Goal: Information Seeking & Learning: Learn about a topic

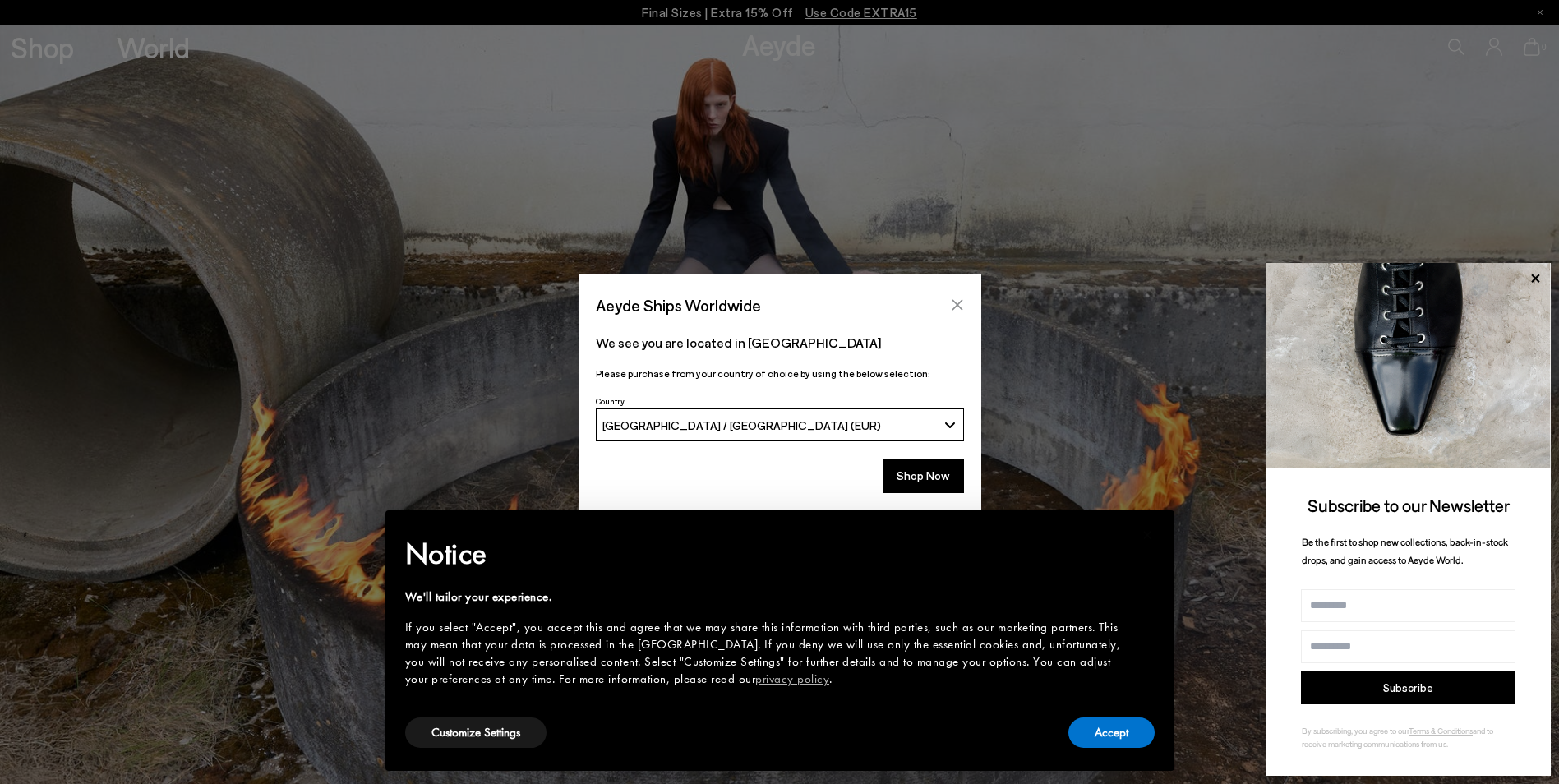
click at [958, 300] on icon "Close" at bounding box center [957, 304] width 13 height 13
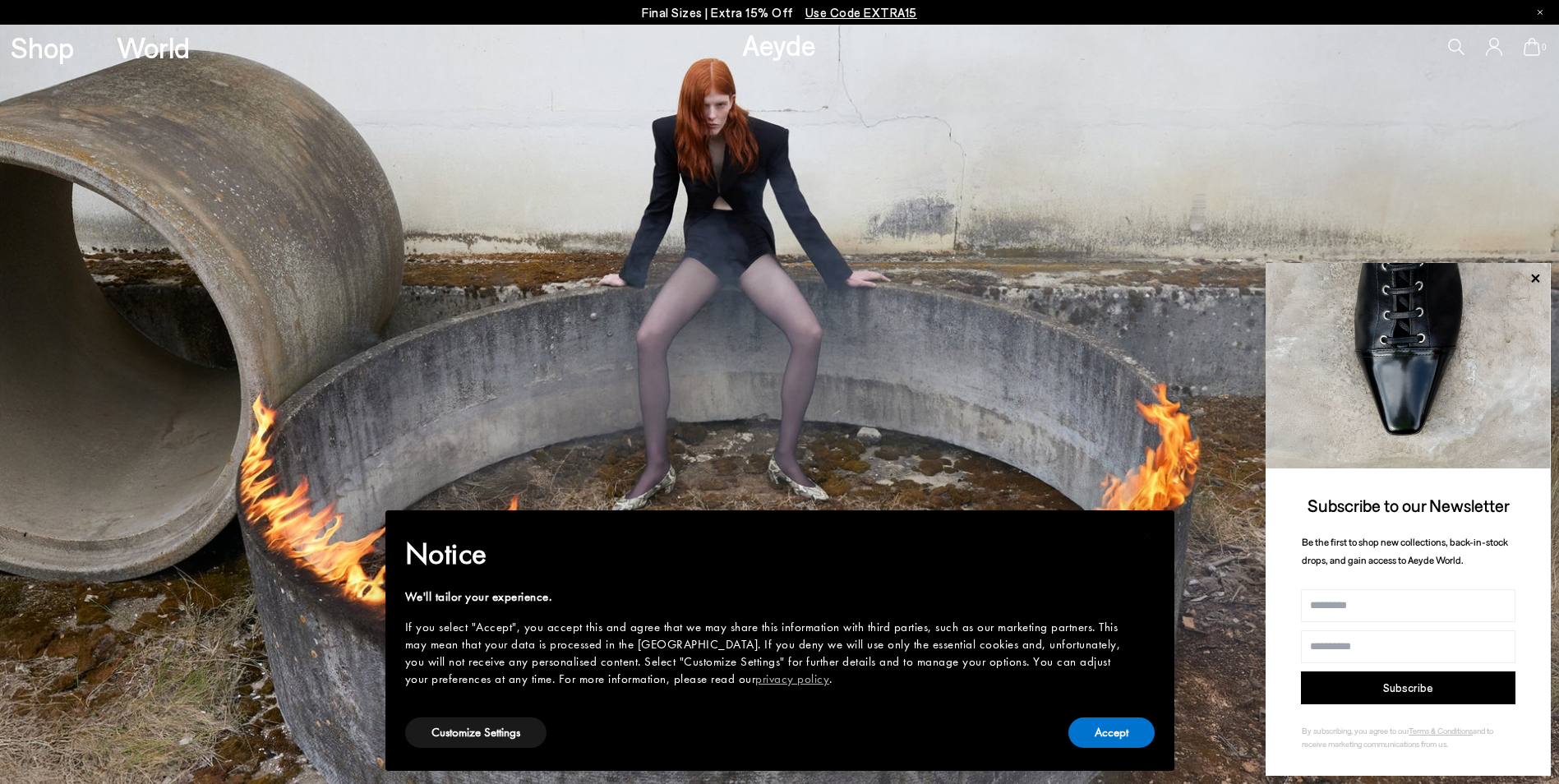
click at [1456, 39] on icon at bounding box center [1456, 46] width 17 height 16
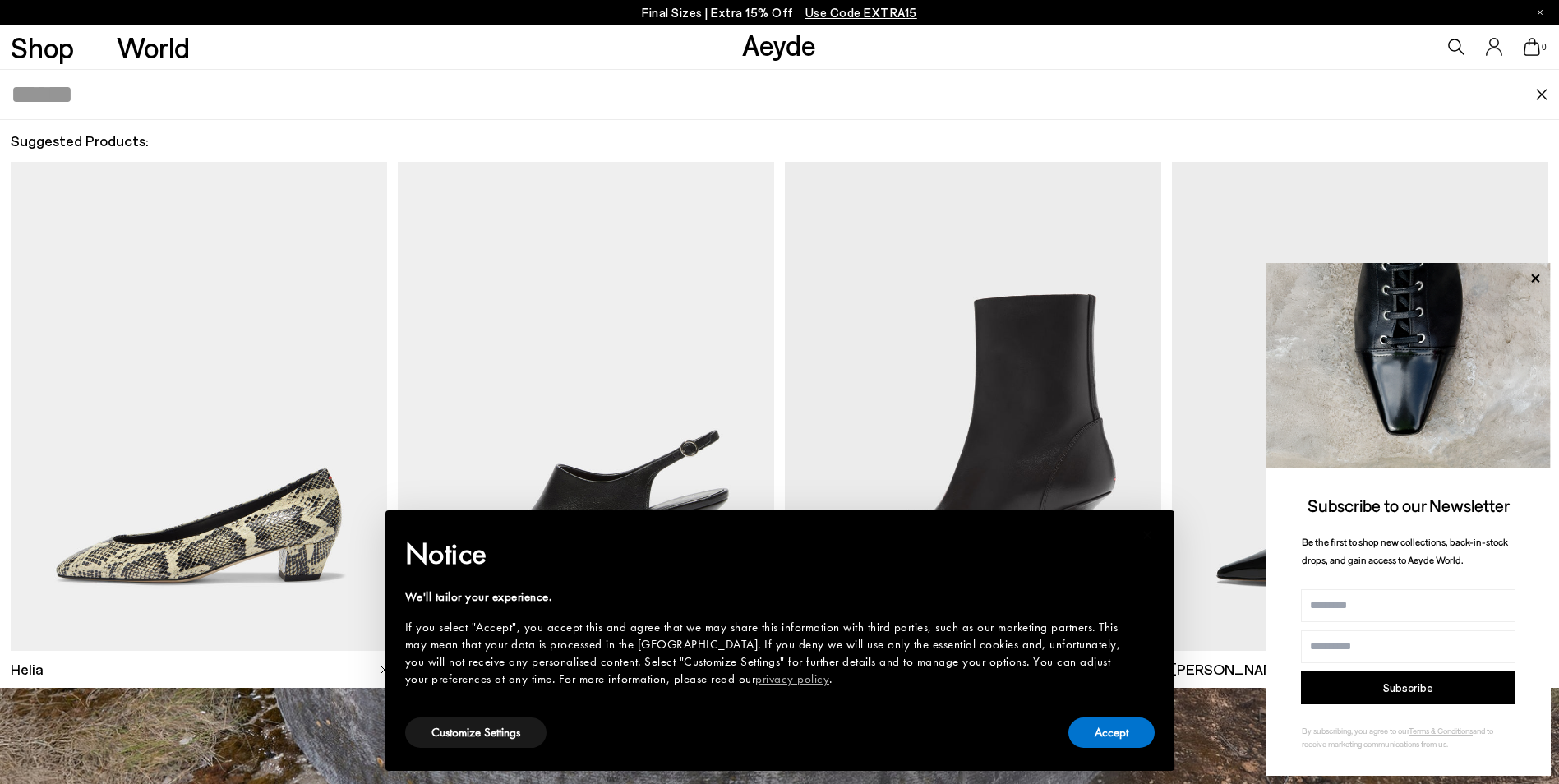
type input "*"
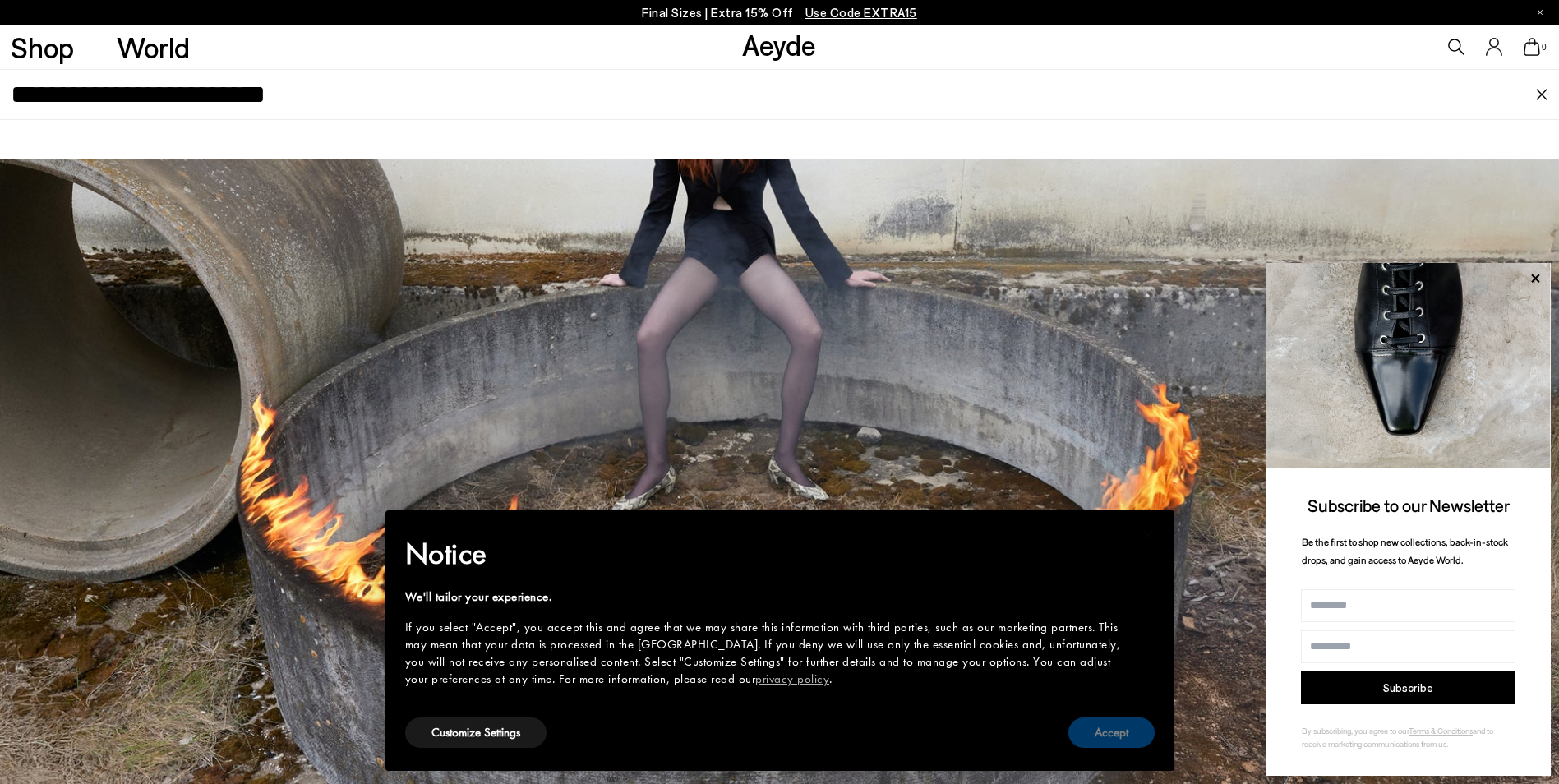
click at [1088, 741] on button "Accept" at bounding box center [1111, 732] width 86 height 30
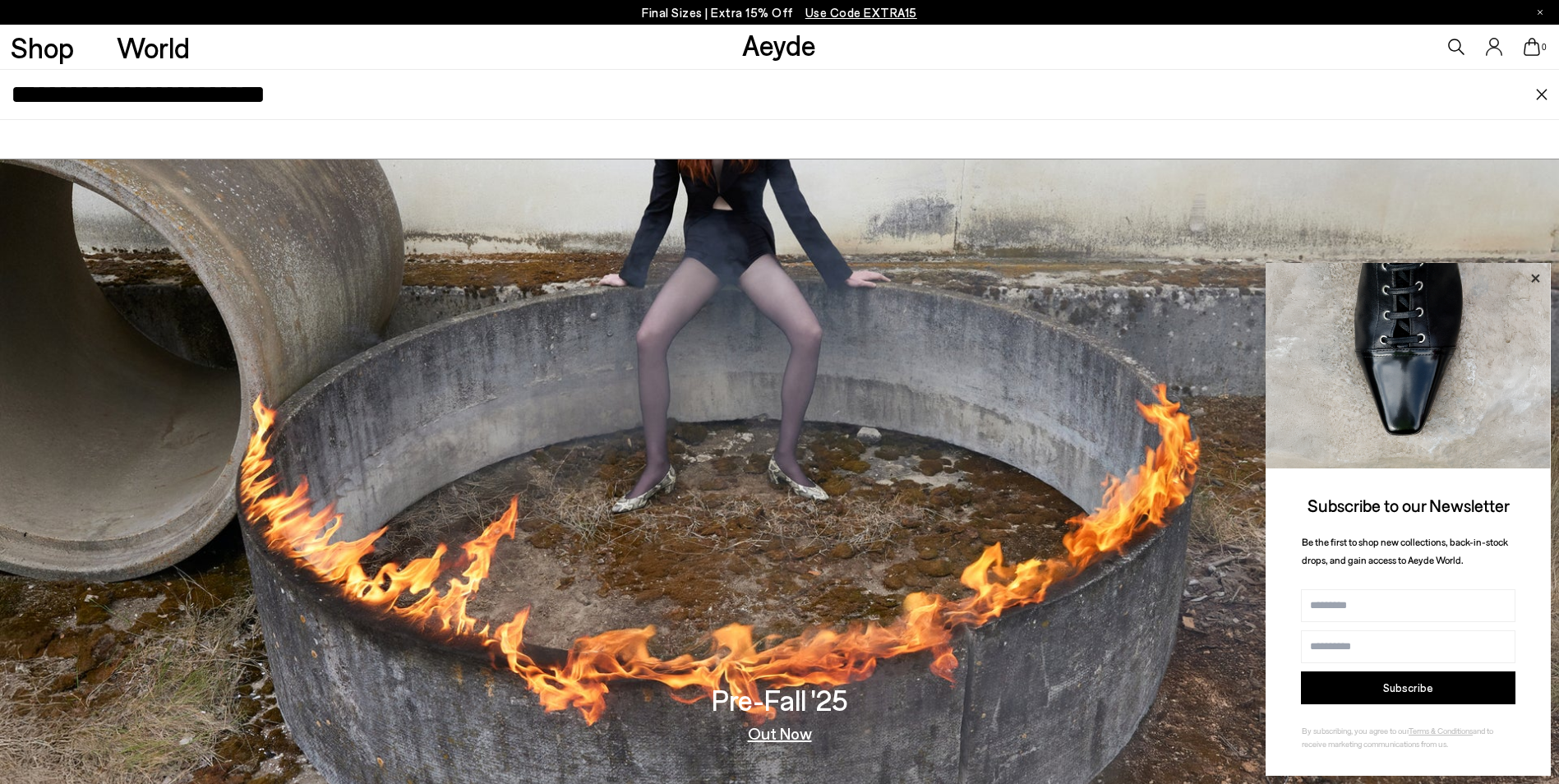
click at [1535, 279] on icon at bounding box center [1535, 277] width 8 height 8
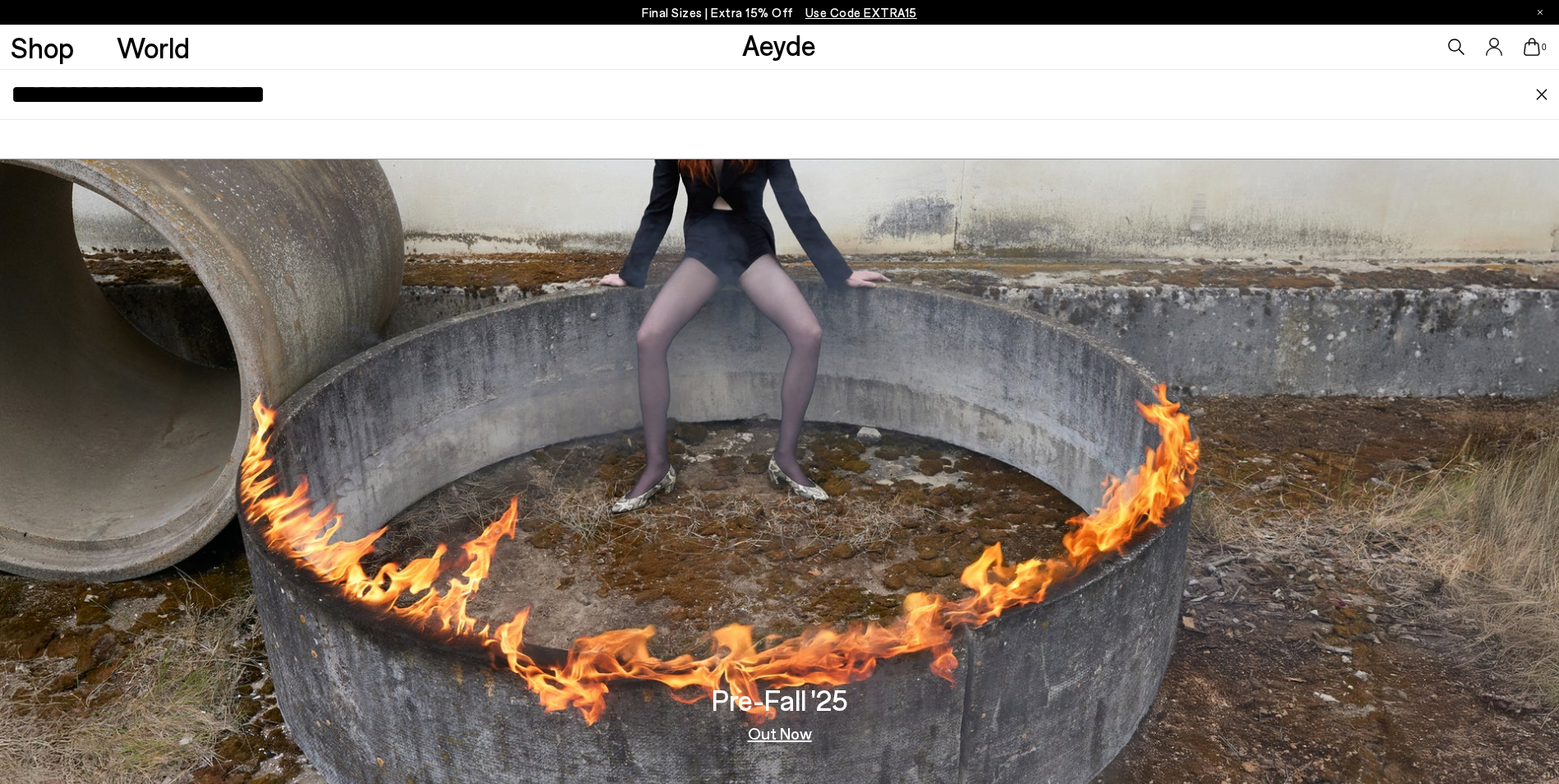
click at [532, 98] on input "**********" at bounding box center [772, 94] width 1524 height 49
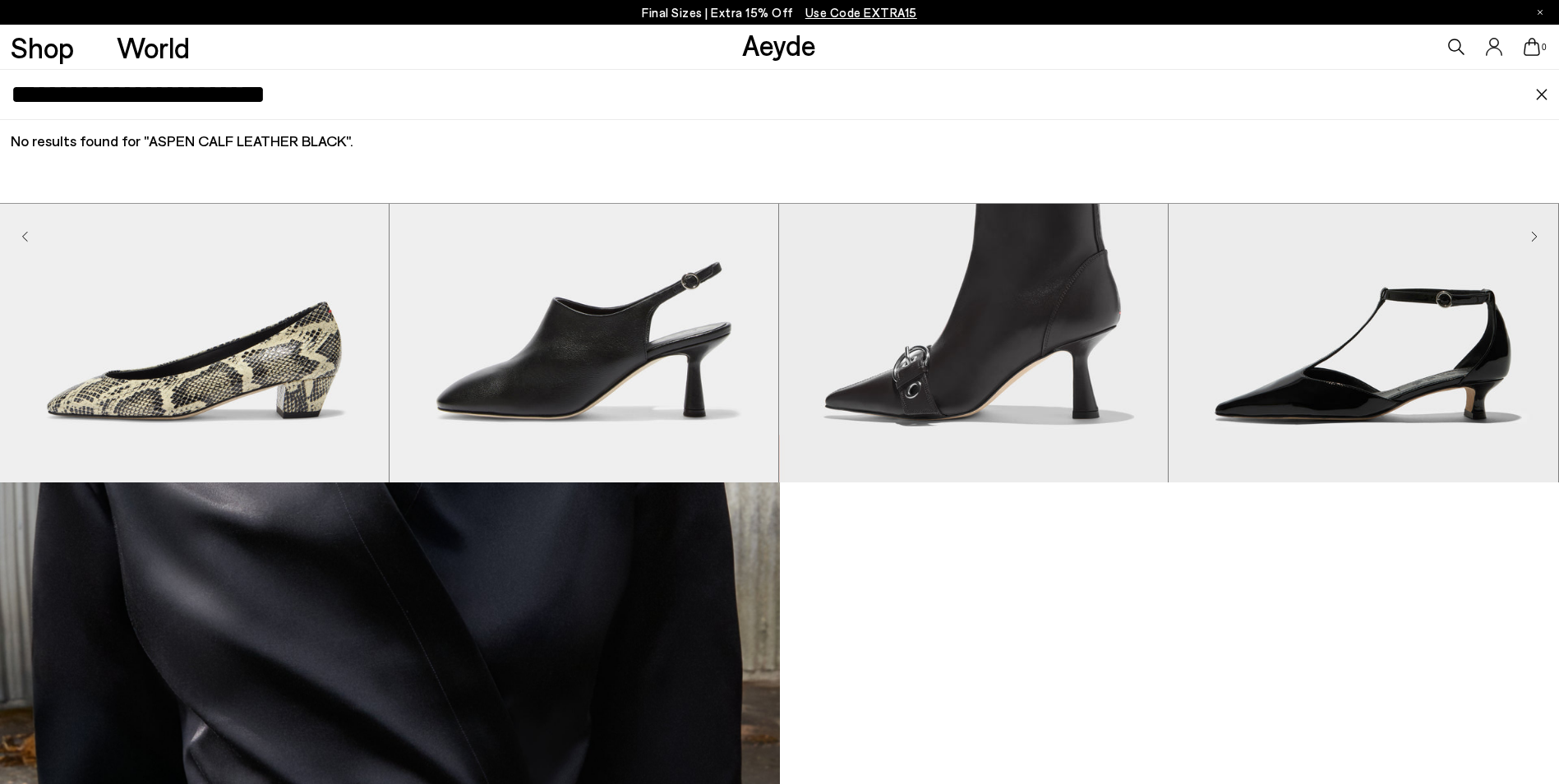
scroll to position [1314, 0]
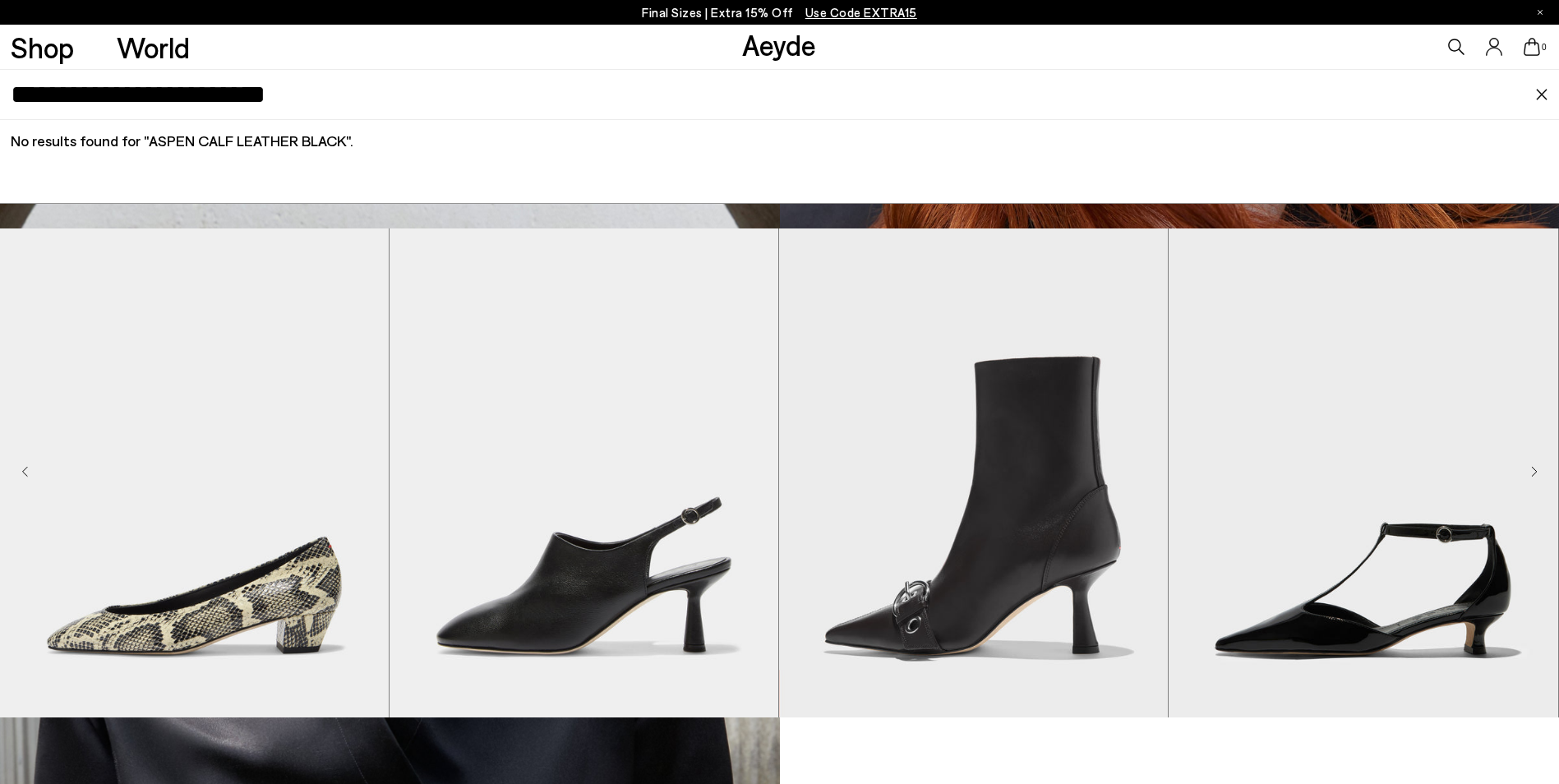
drag, startPoint x: 395, startPoint y: 91, endPoint x: 95, endPoint y: 98, distance: 300.1
click at [95, 98] on input "**********" at bounding box center [772, 94] width 1524 height 49
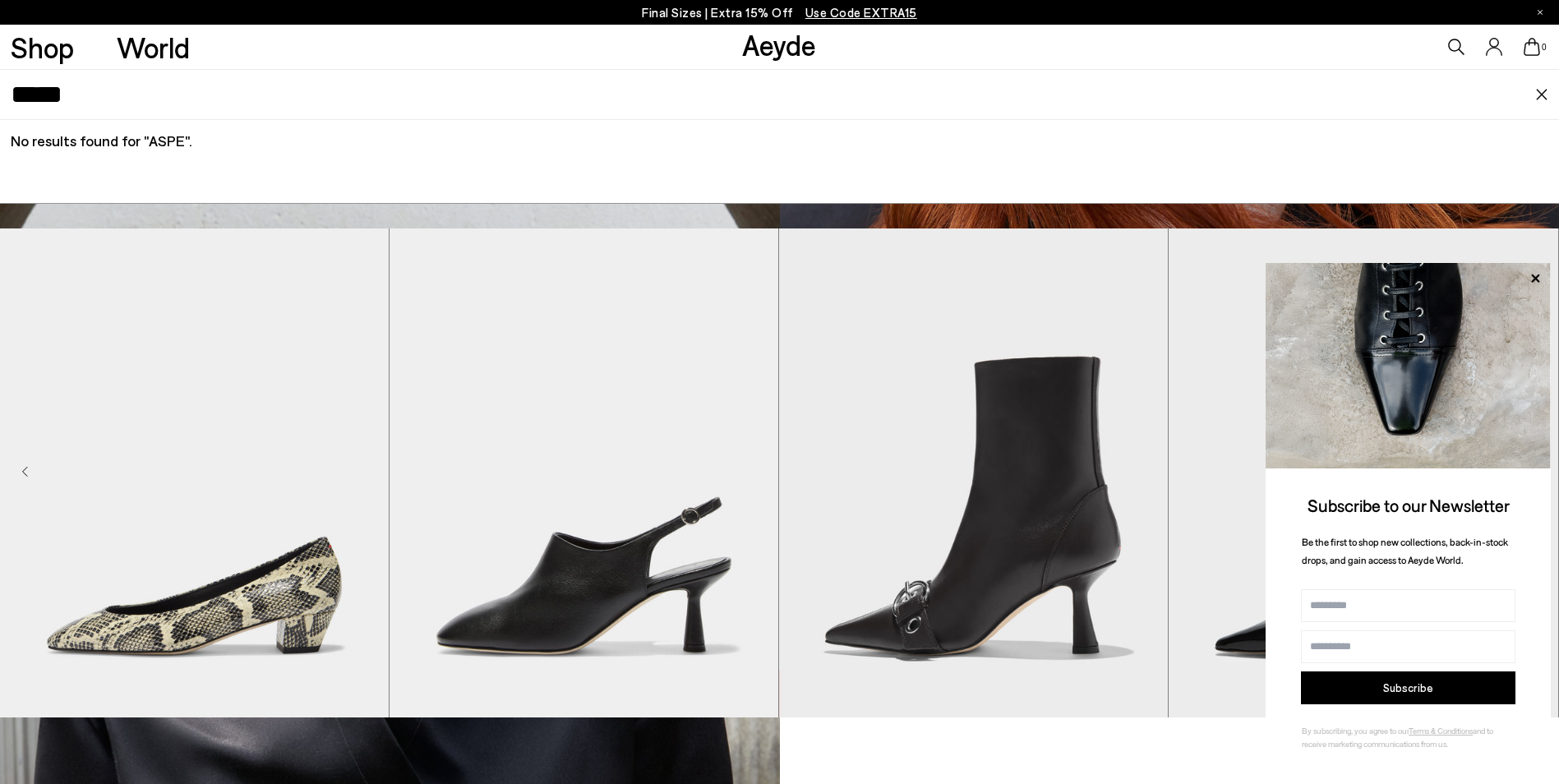
type input "*****"
drag, startPoint x: 151, startPoint y: 106, endPoint x: 9, endPoint y: 135, distance: 144.9
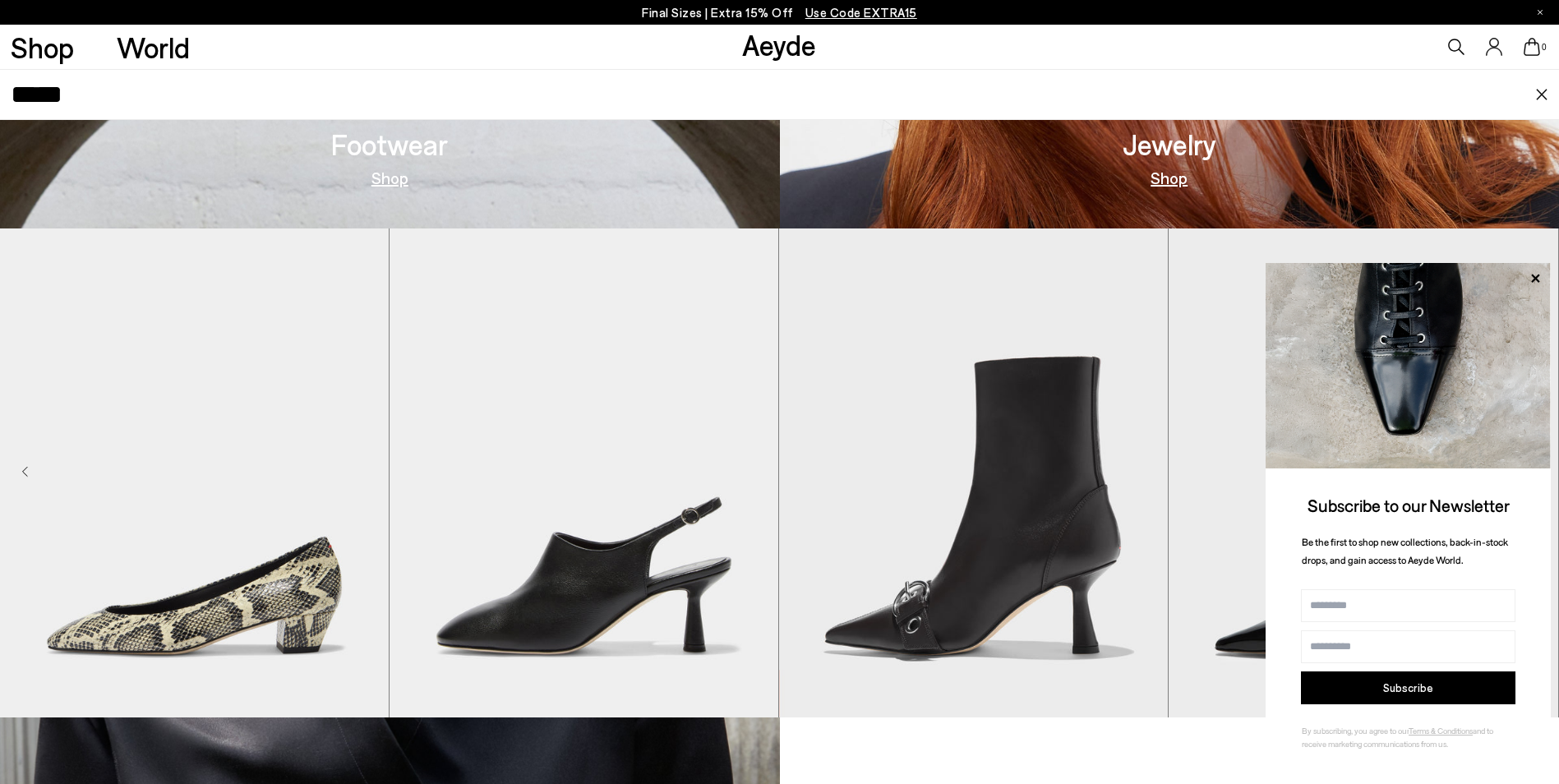
type input "*****"
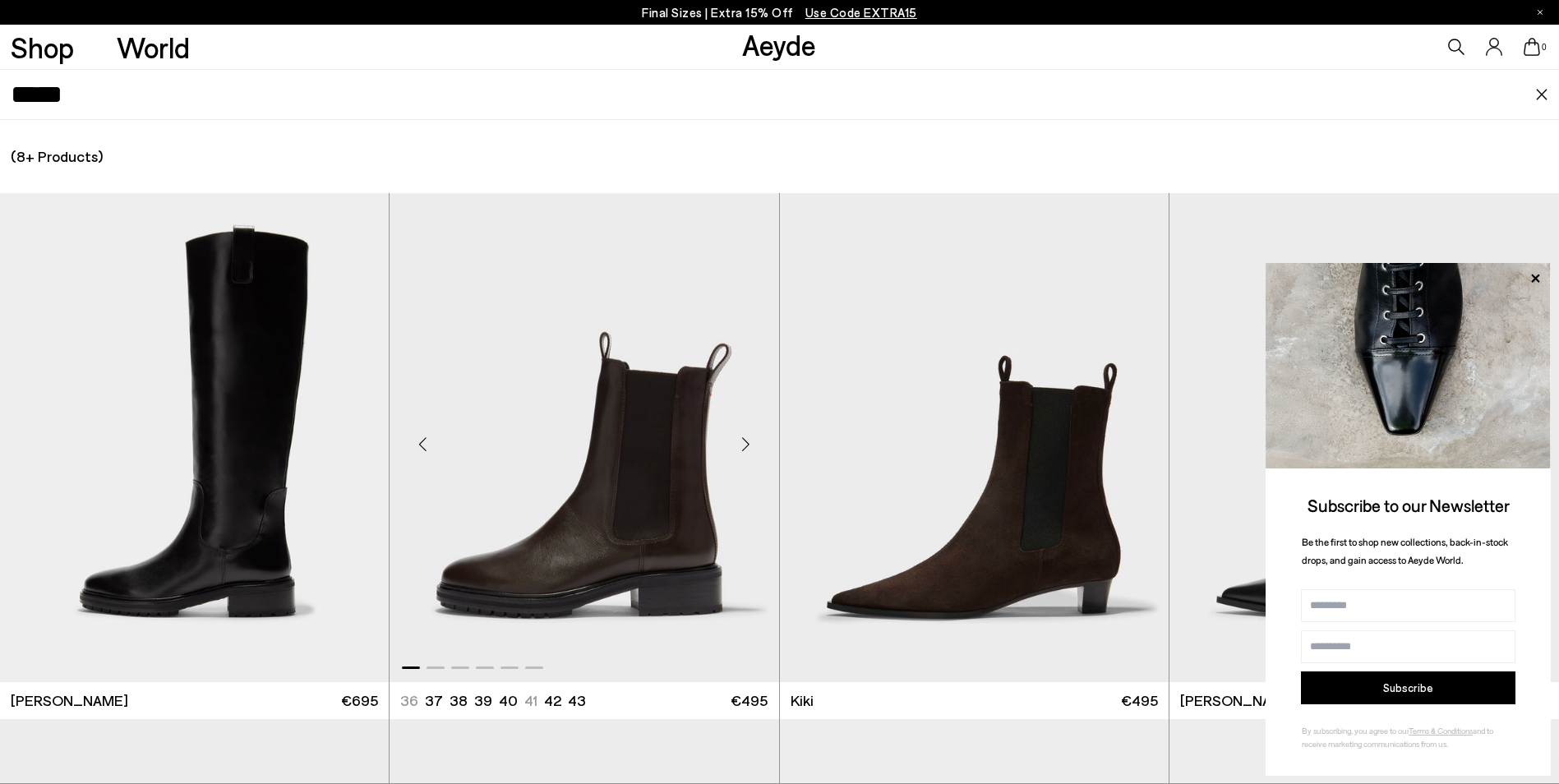
scroll to position [82, 0]
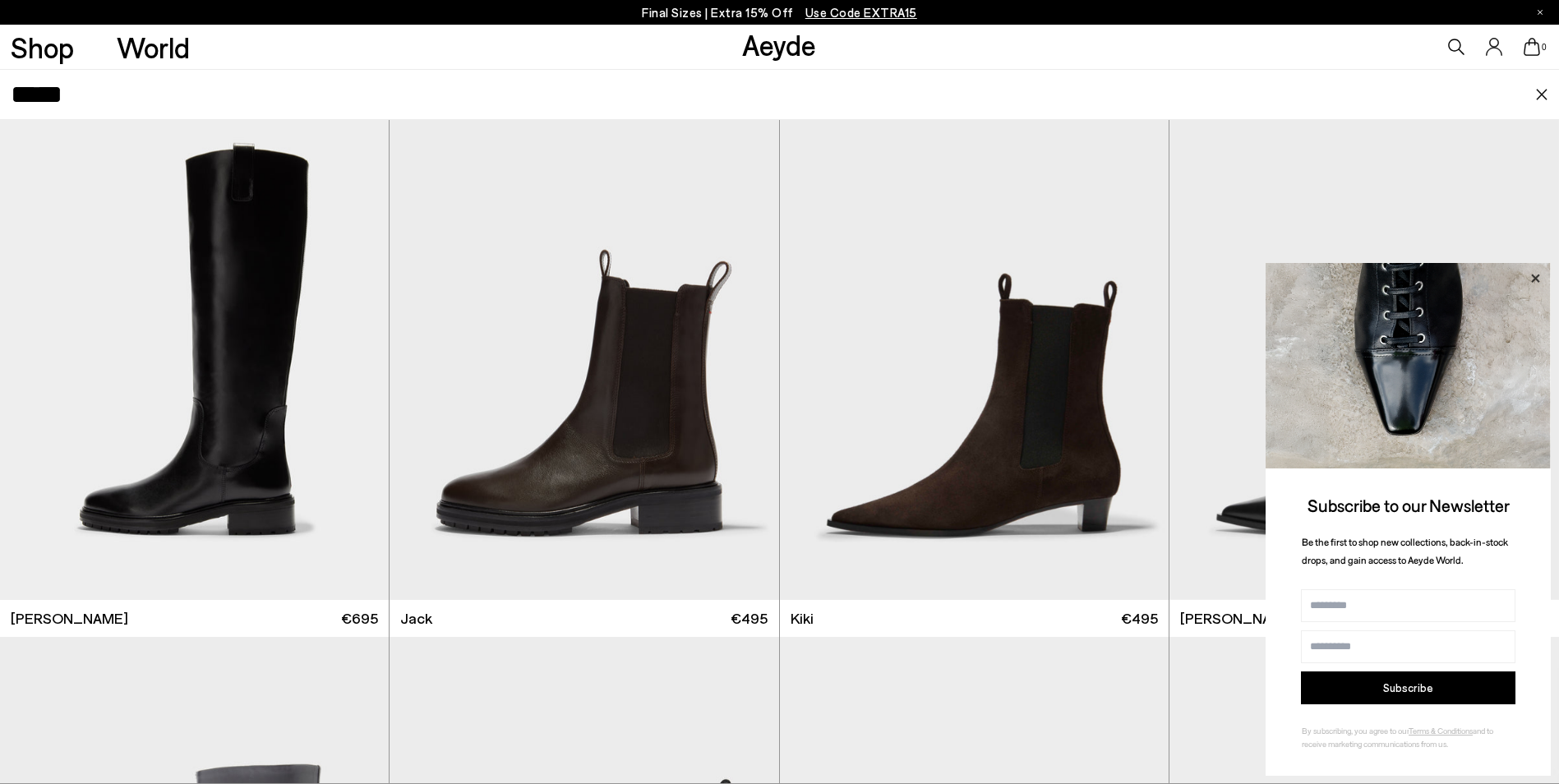
click at [1538, 280] on icon at bounding box center [1535, 277] width 8 height 8
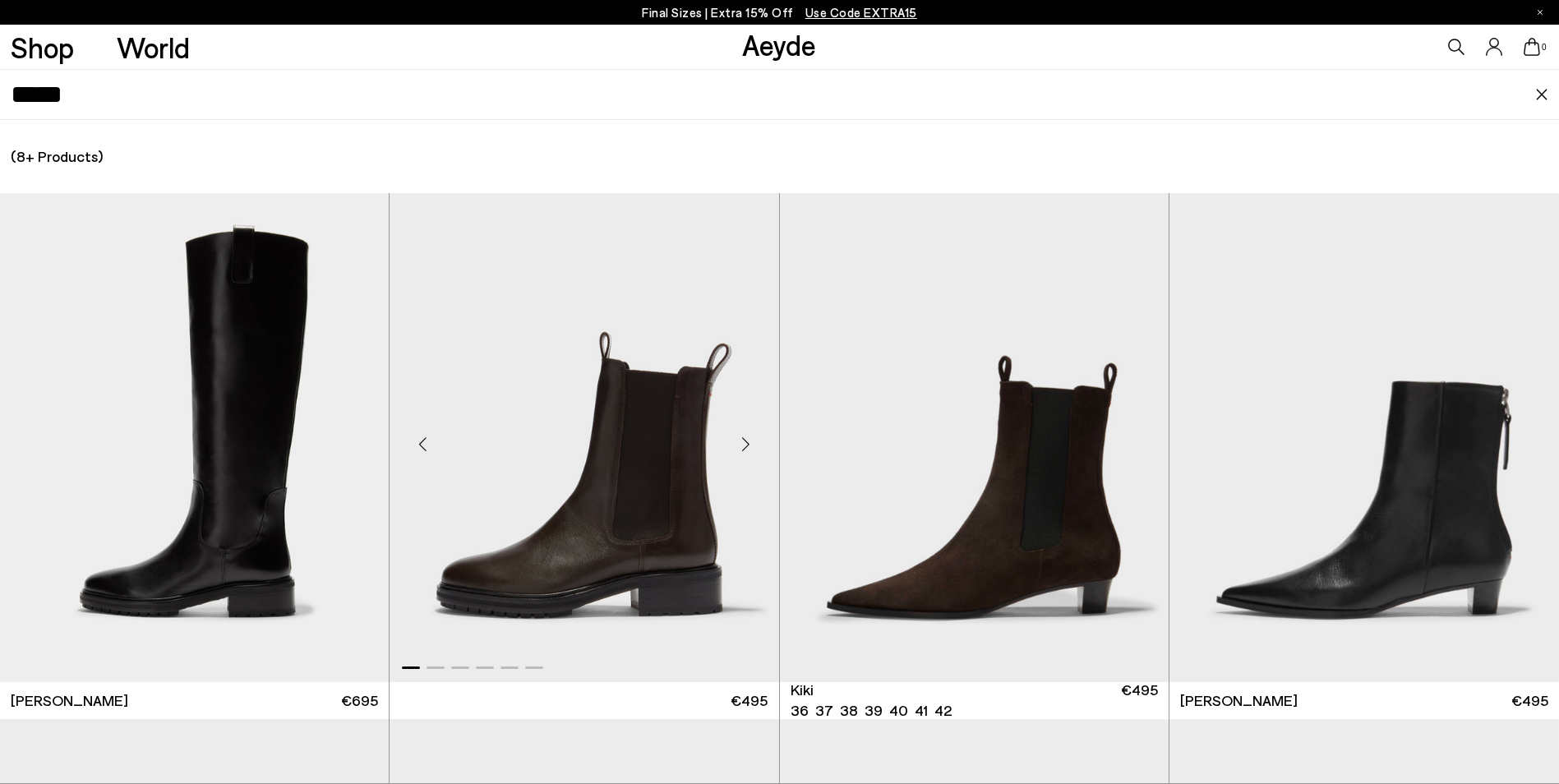
scroll to position [1643, 0]
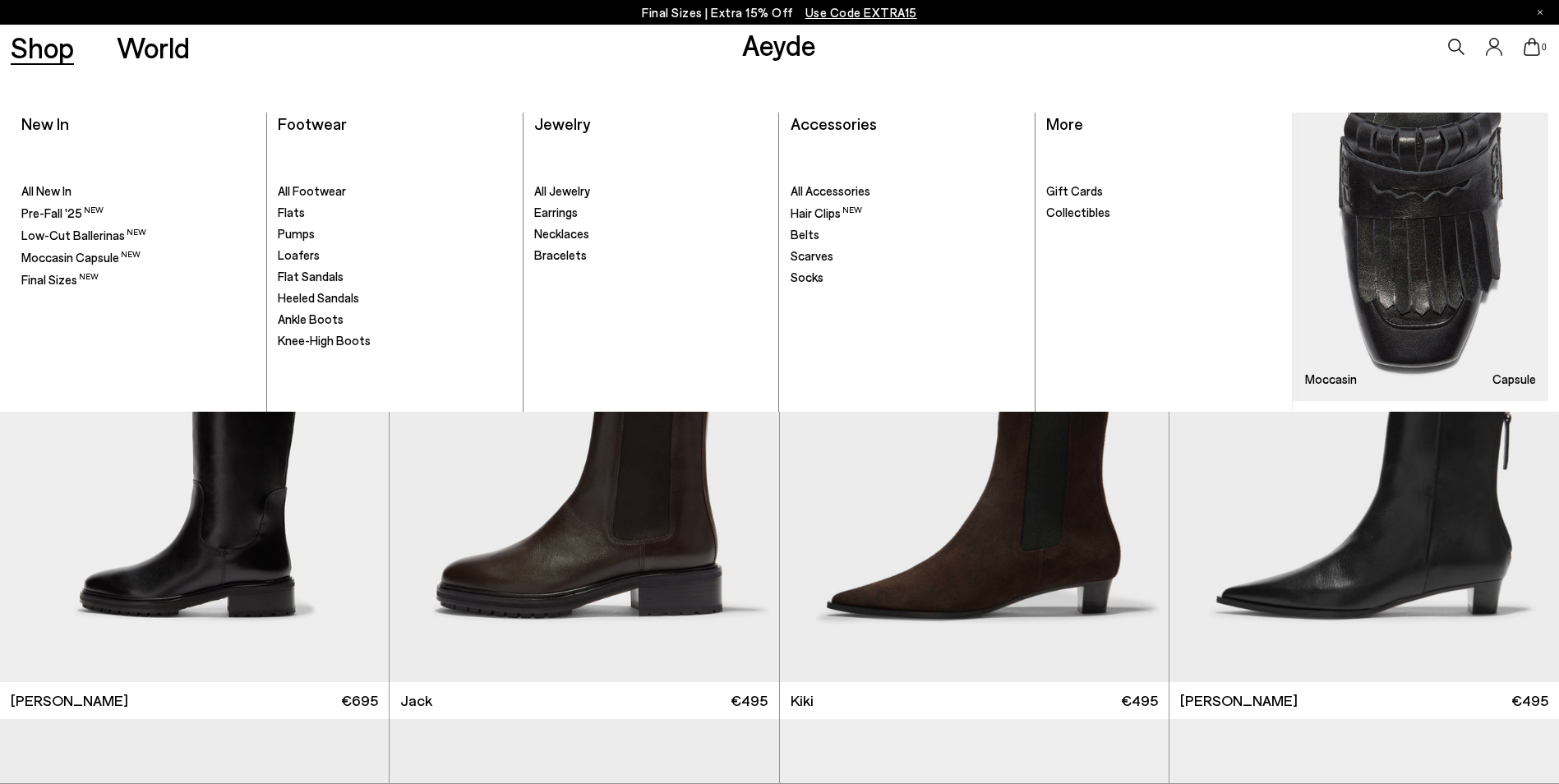
click at [55, 49] on link "Shop" at bounding box center [42, 47] width 63 height 29
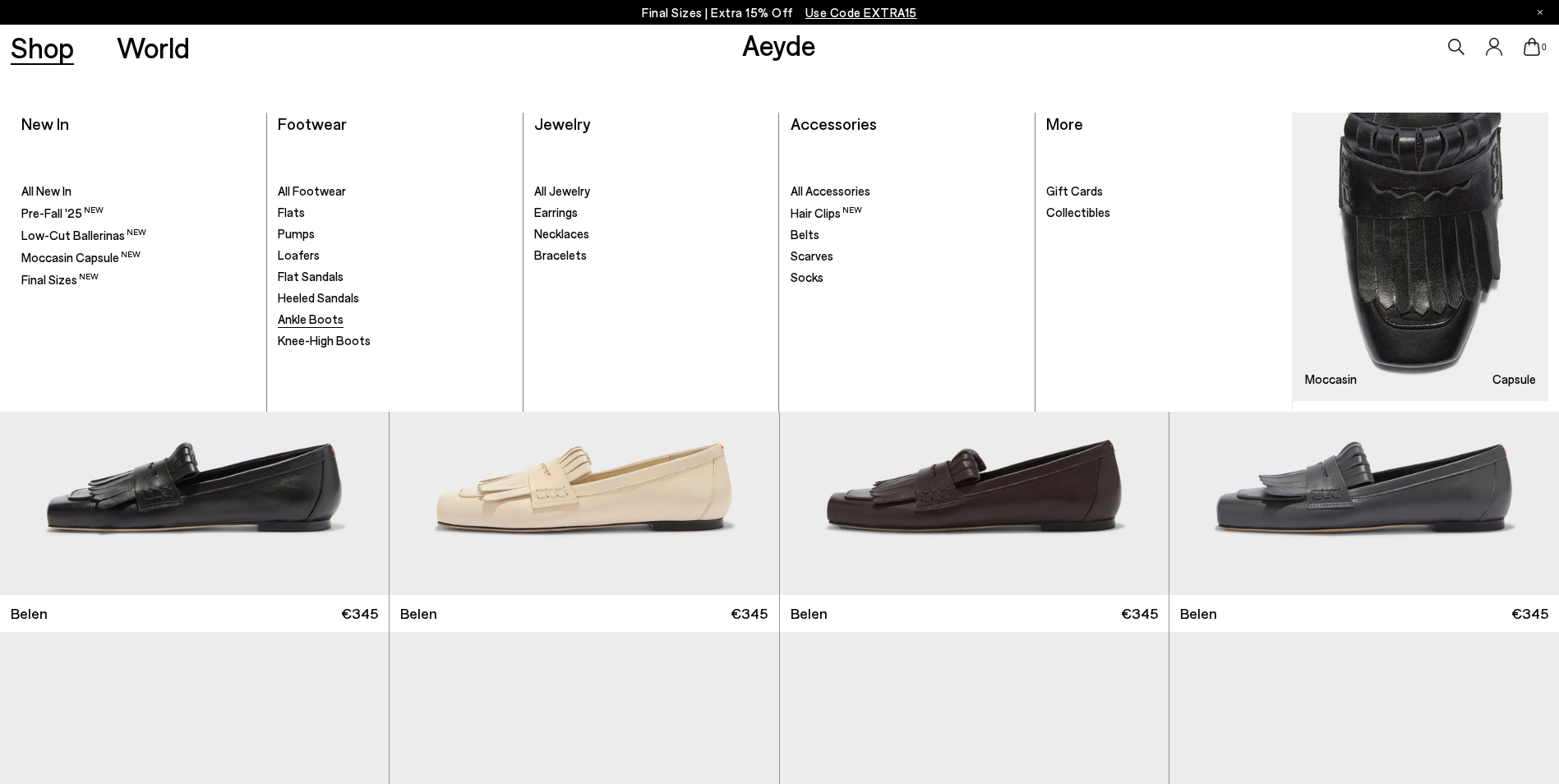
click at [334, 318] on span "Ankle Boots" at bounding box center [311, 319] width 66 height 15
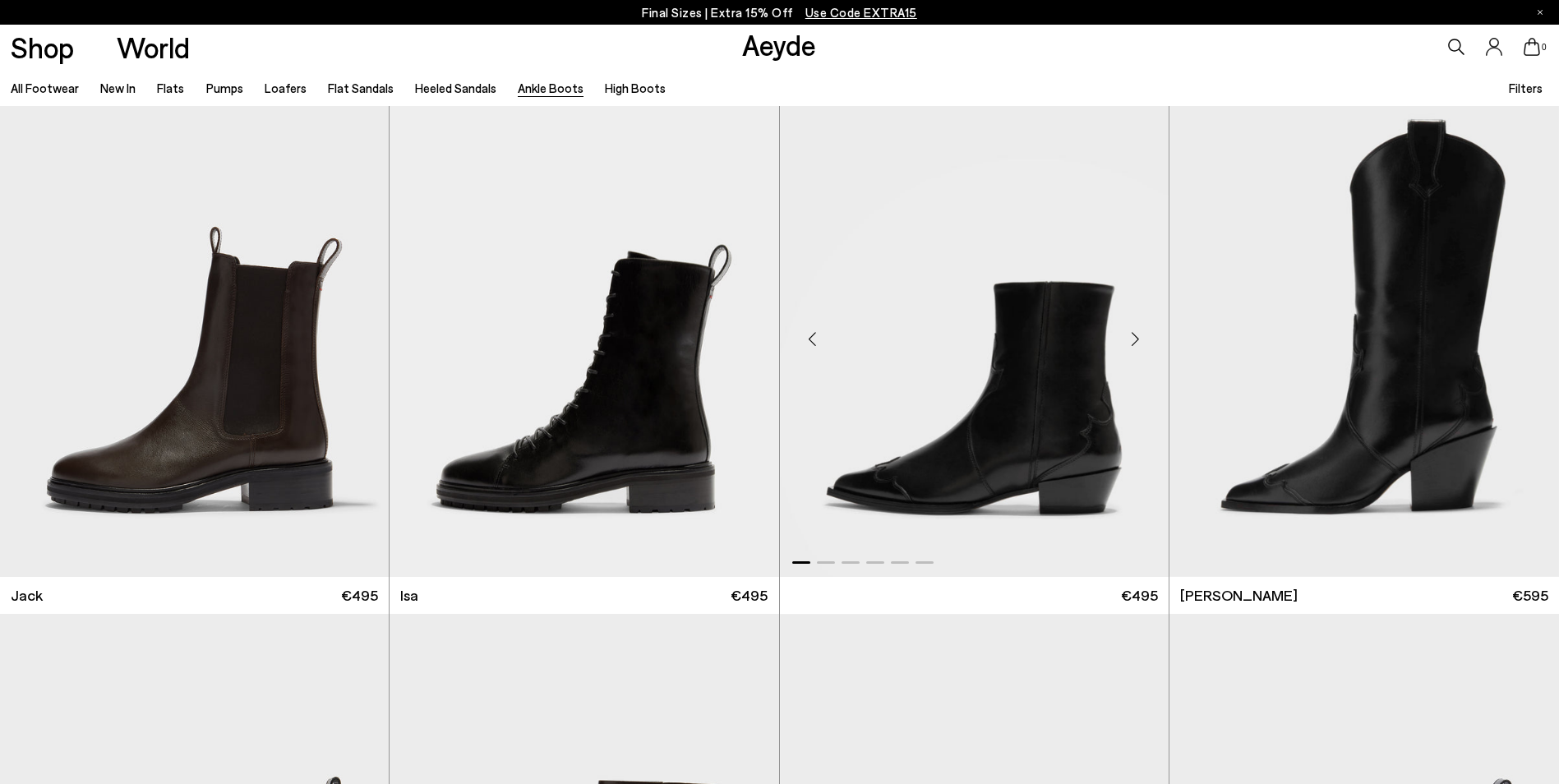
scroll to position [3684, 0]
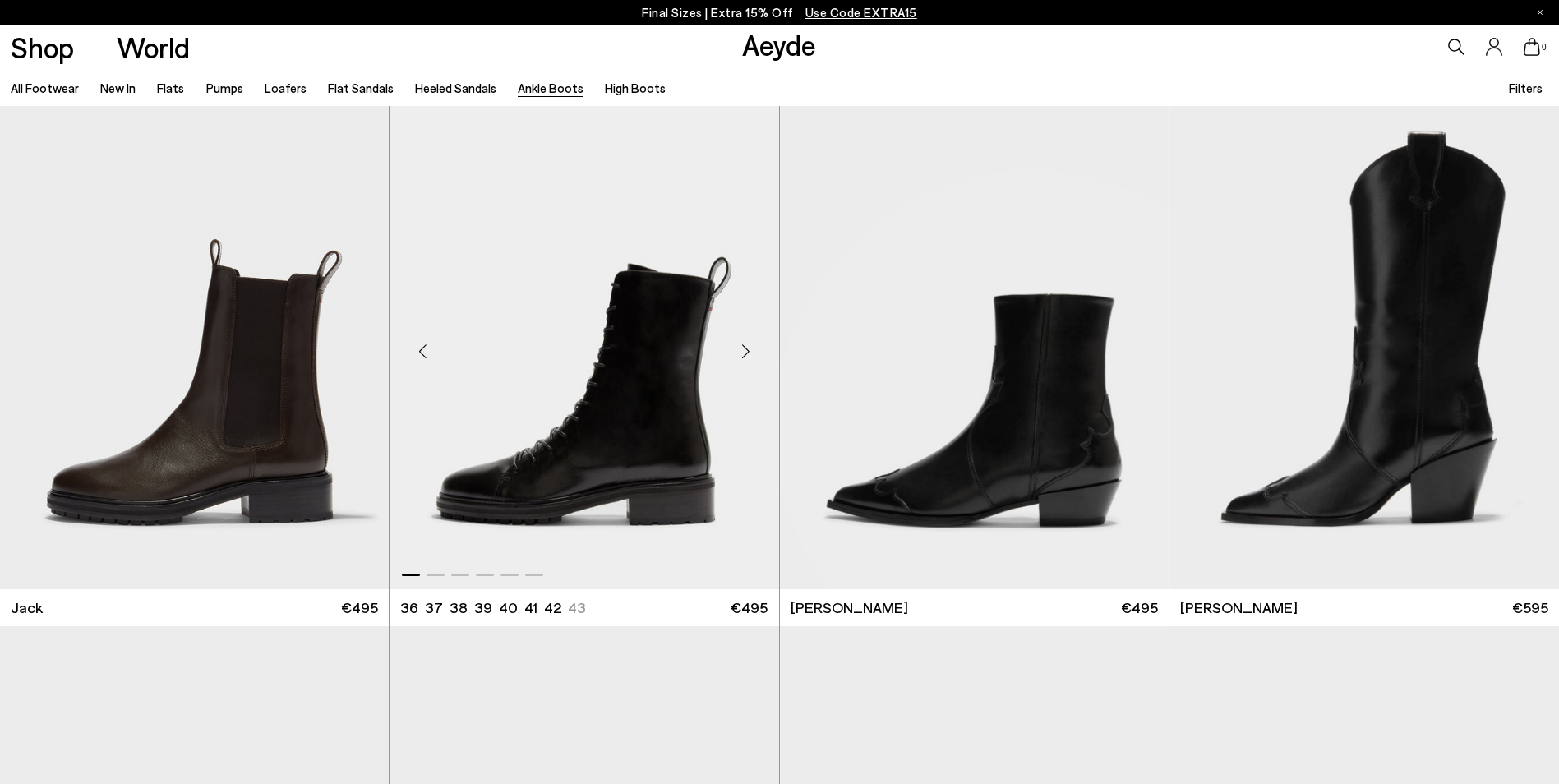
click at [637, 377] on img "1 / 6" at bounding box center [584, 344] width 389 height 489
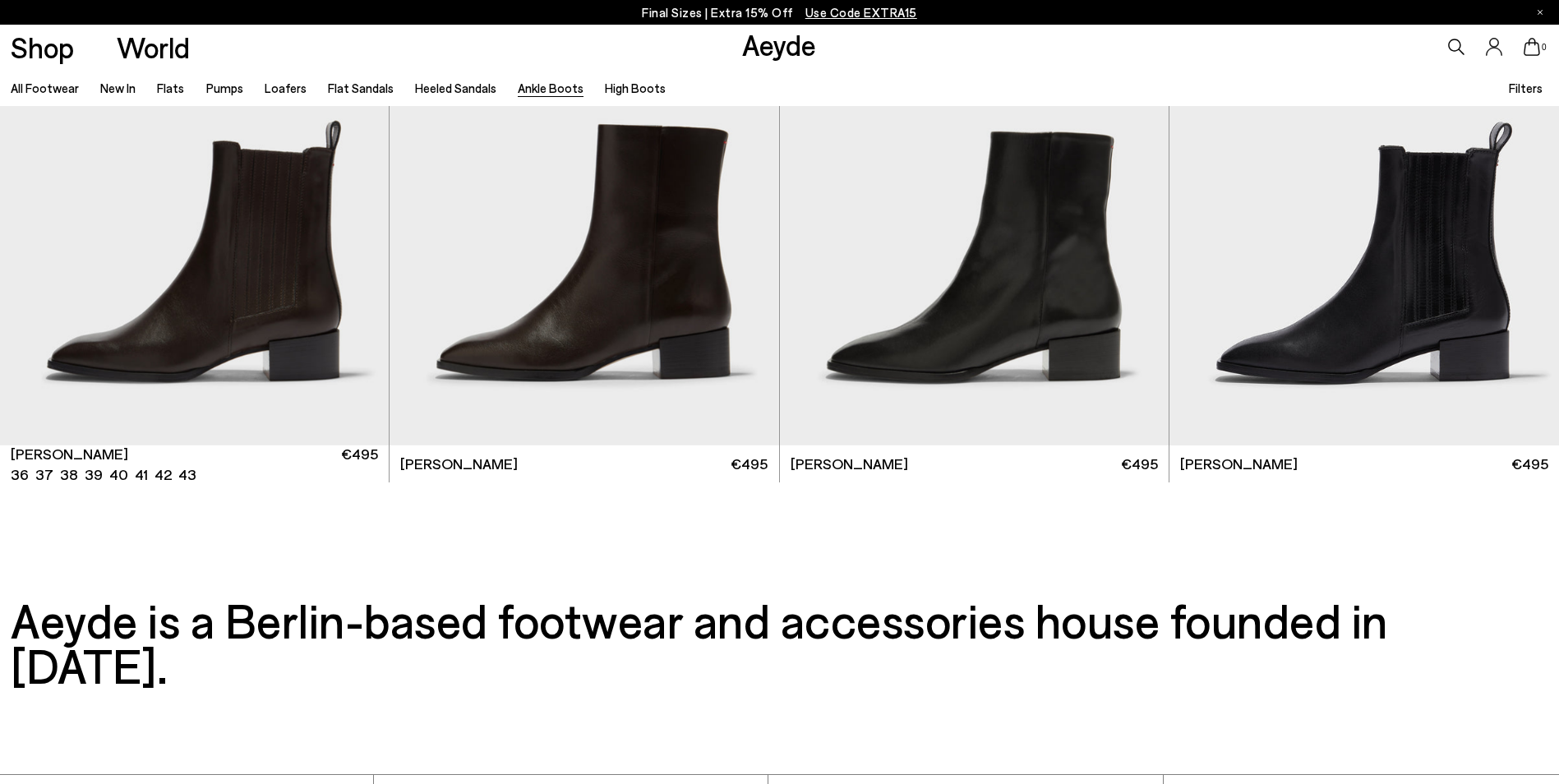
scroll to position [4341, 0]
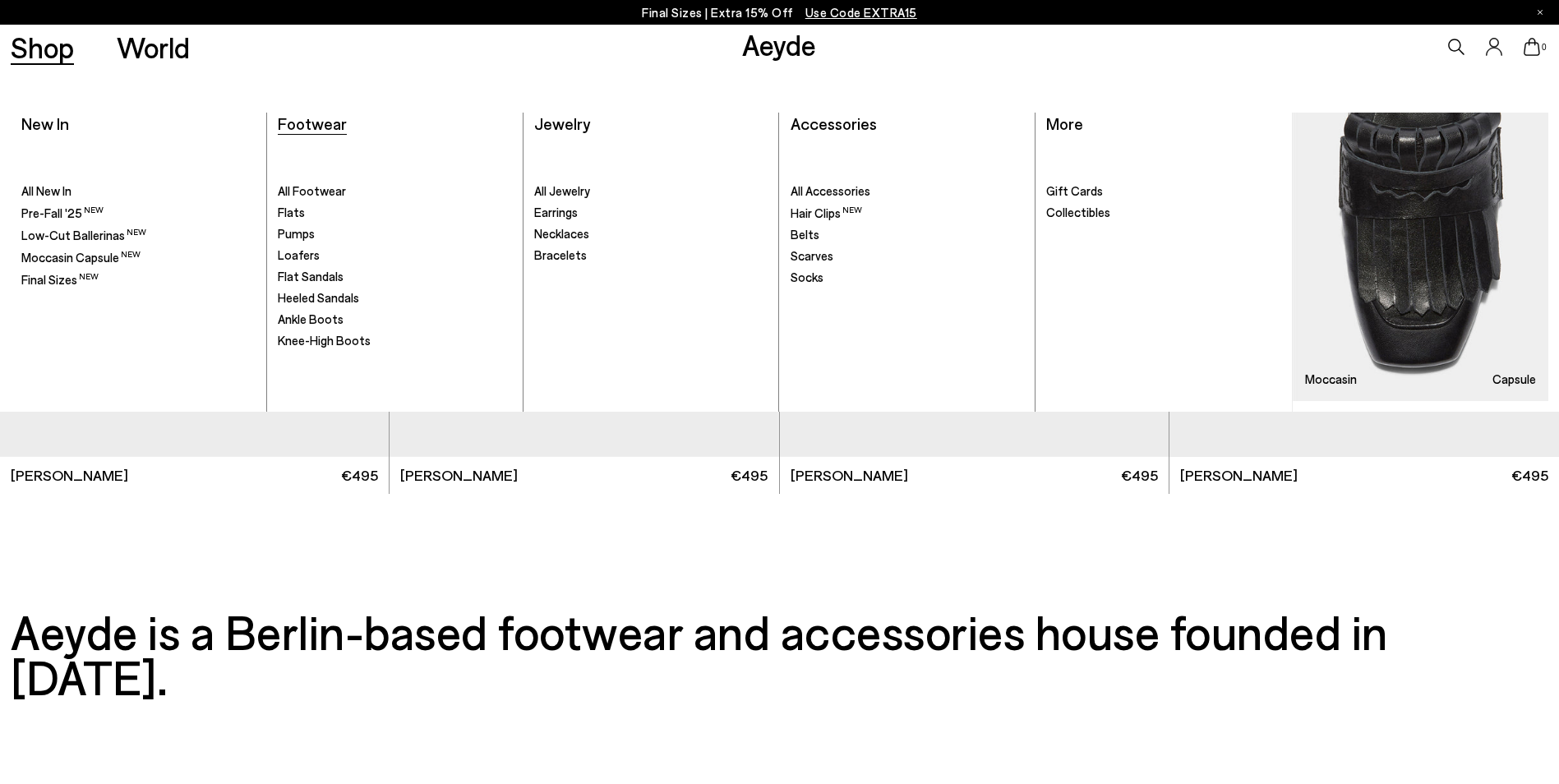
click at [315, 120] on span "Footwear" at bounding box center [312, 123] width 69 height 20
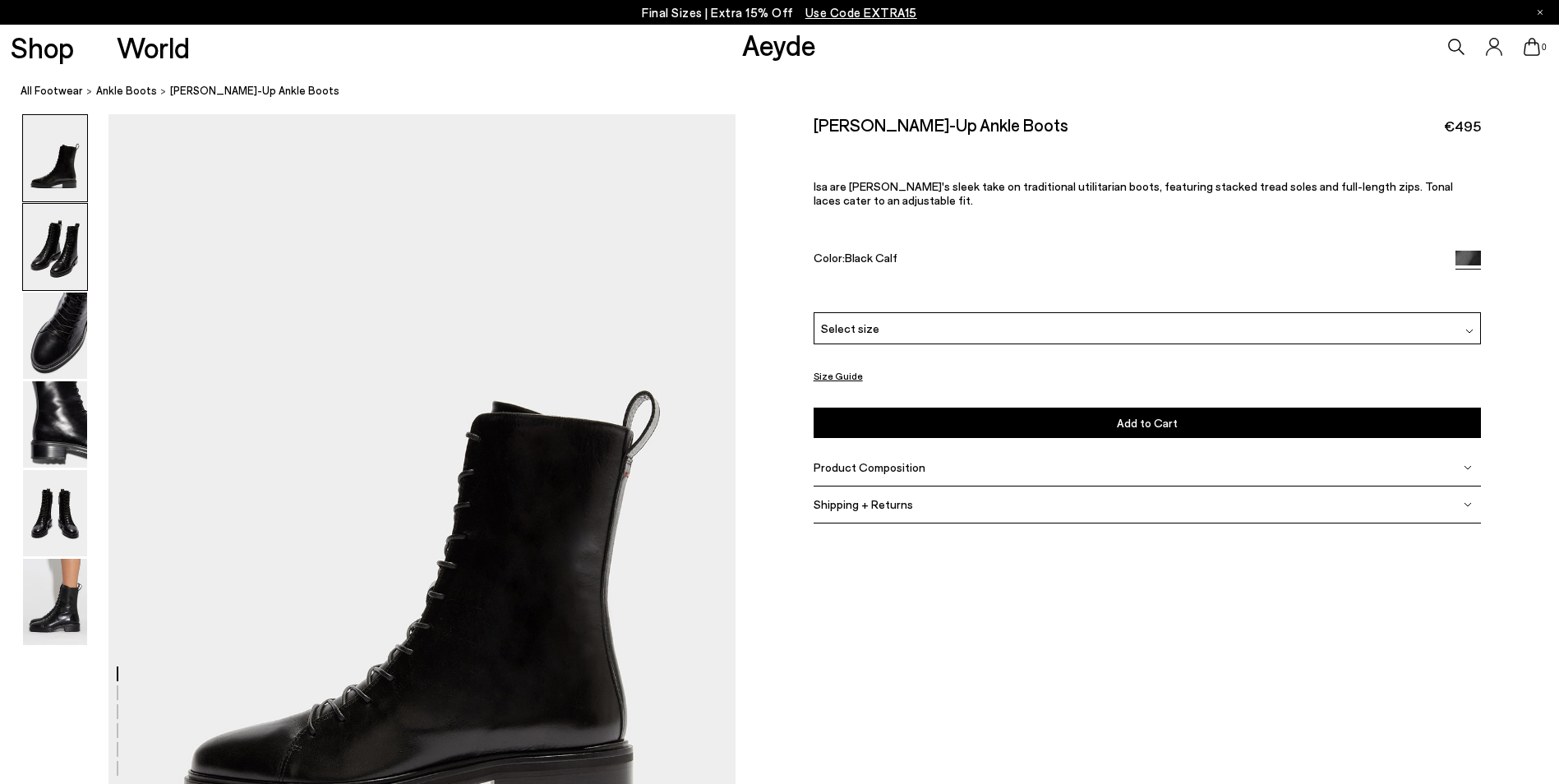
click at [45, 247] on img at bounding box center [55, 247] width 64 height 86
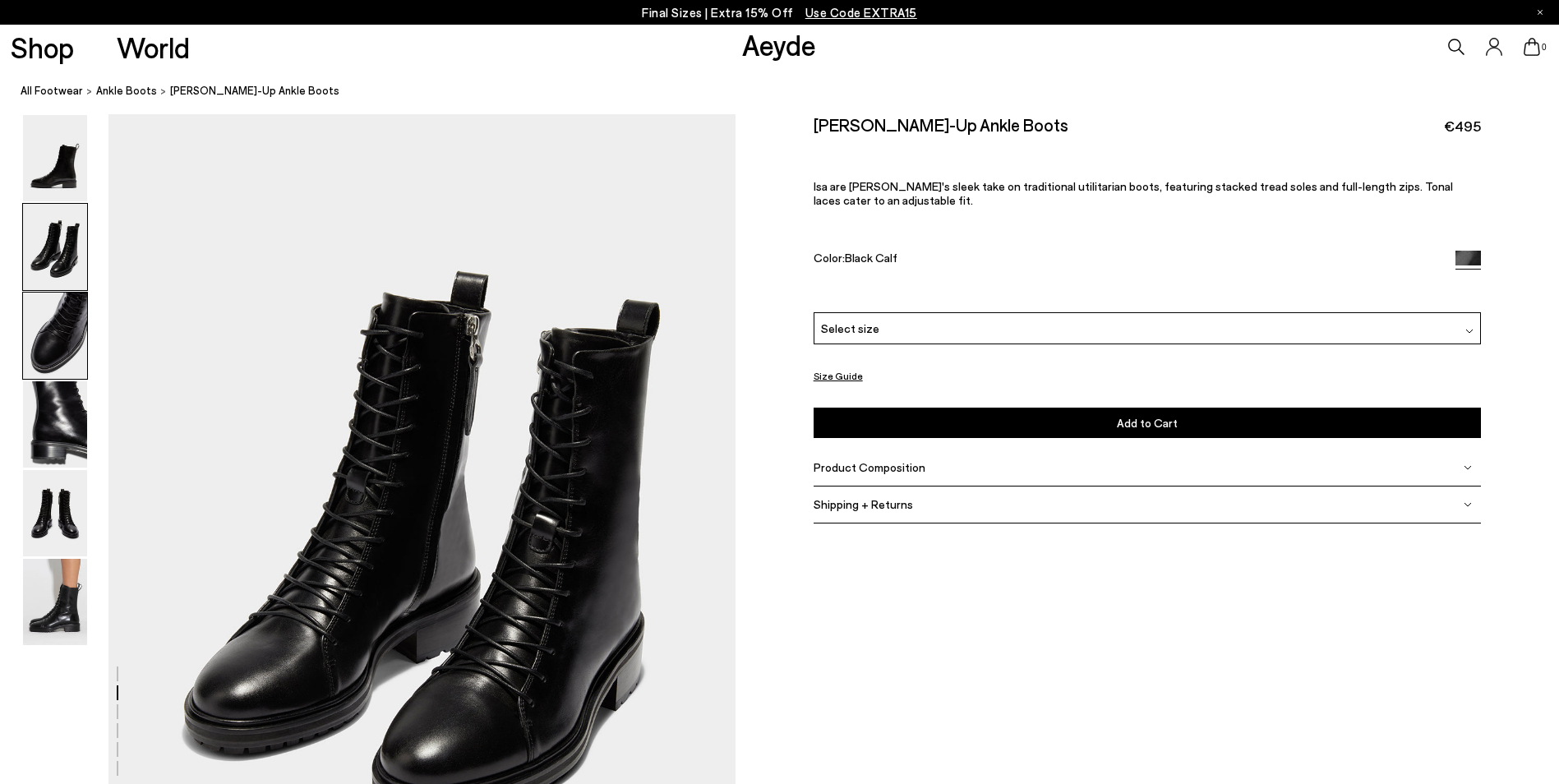
click at [69, 320] on img at bounding box center [55, 335] width 64 height 86
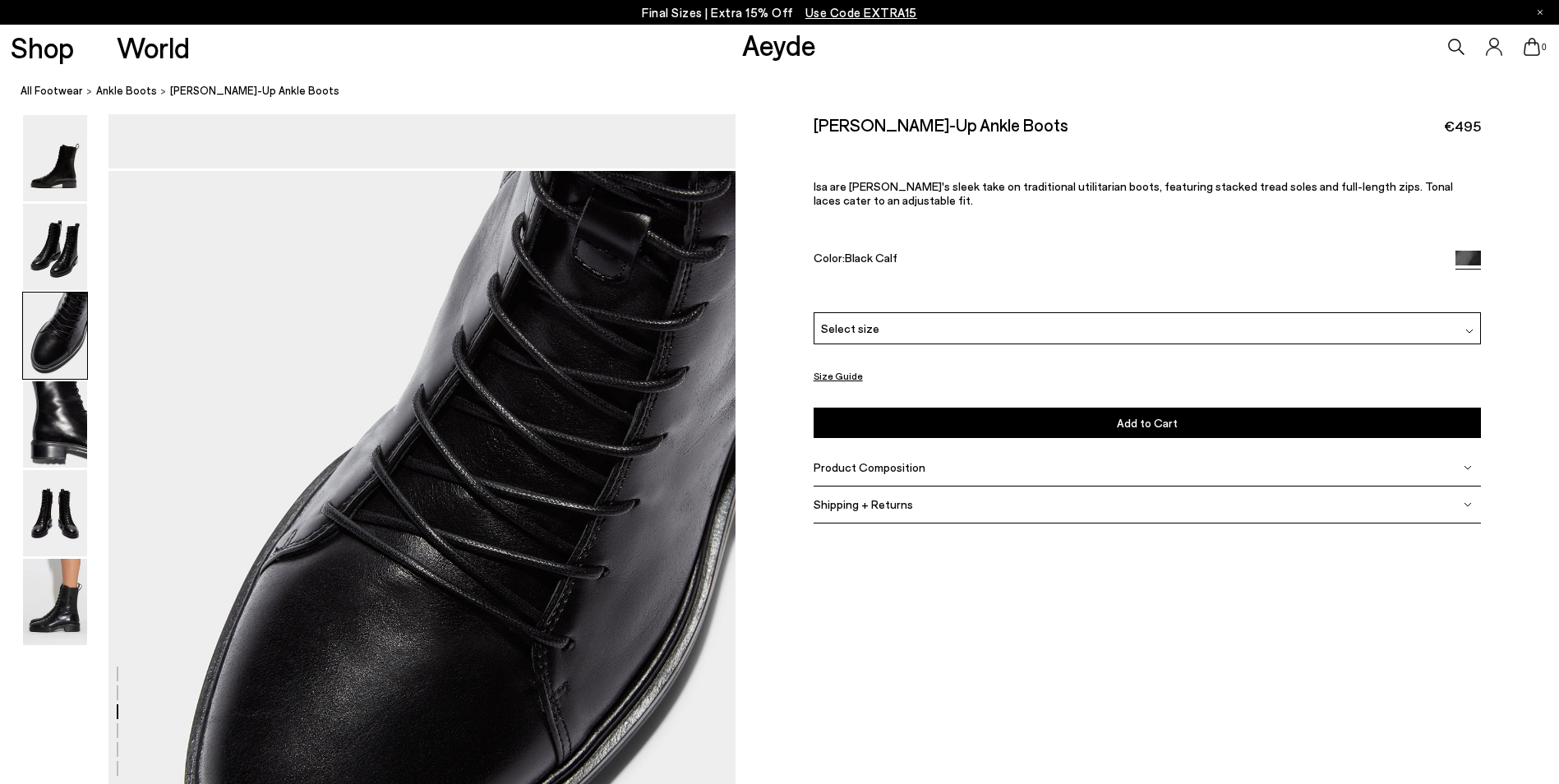
scroll to position [1677, 0]
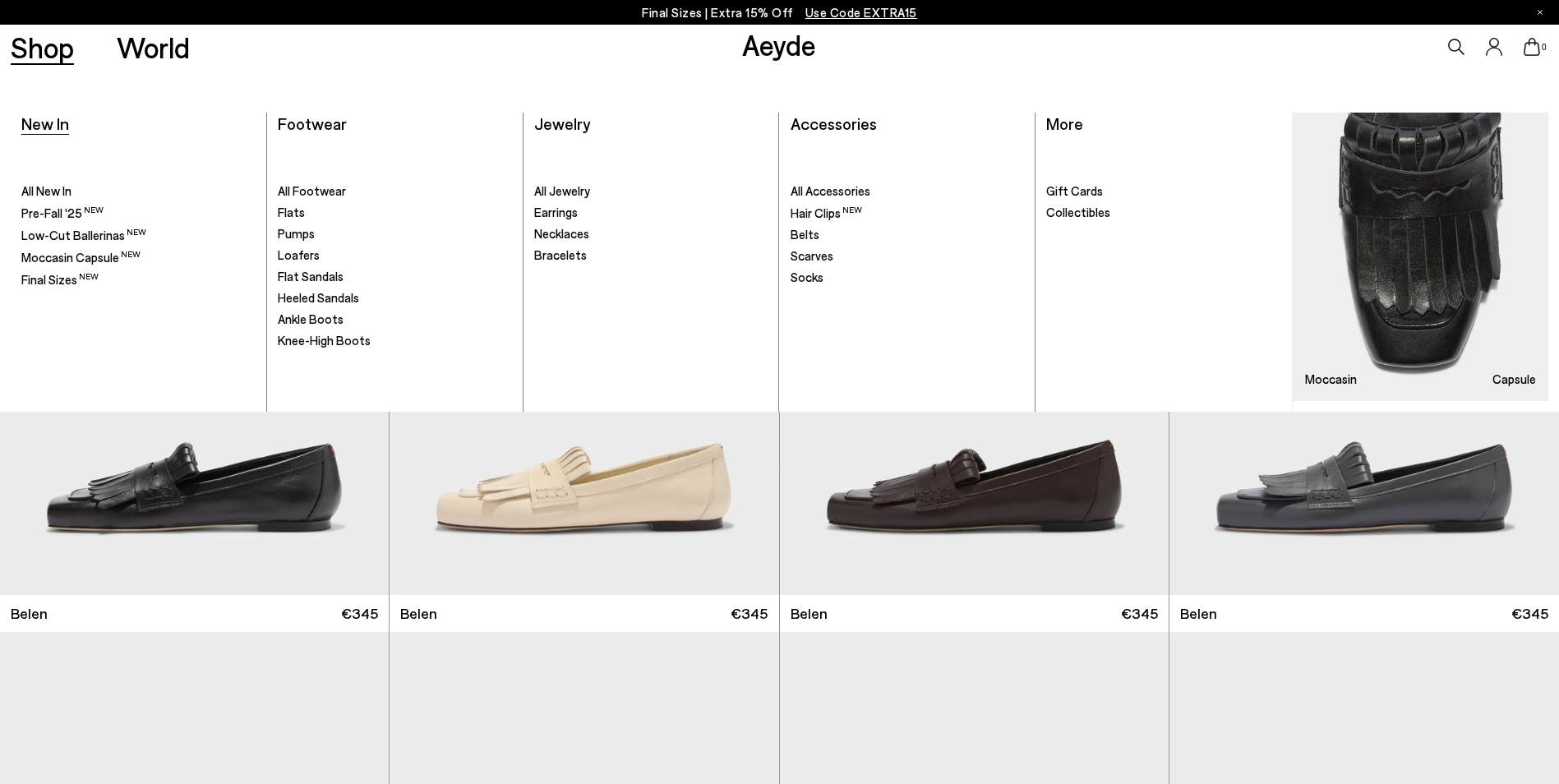
click at [66, 123] on span "New In" at bounding box center [45, 123] width 48 height 20
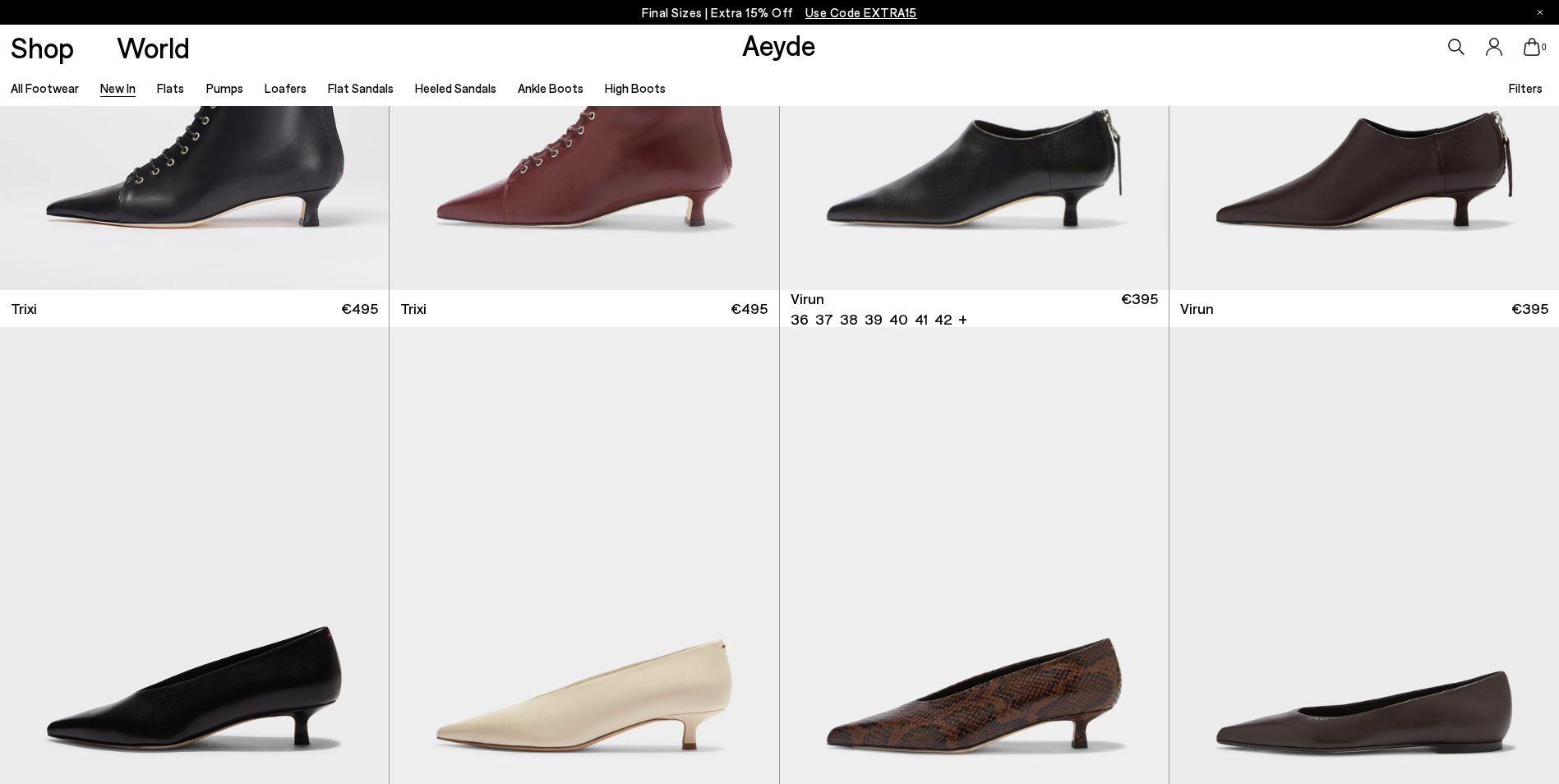
scroll to position [7557, 0]
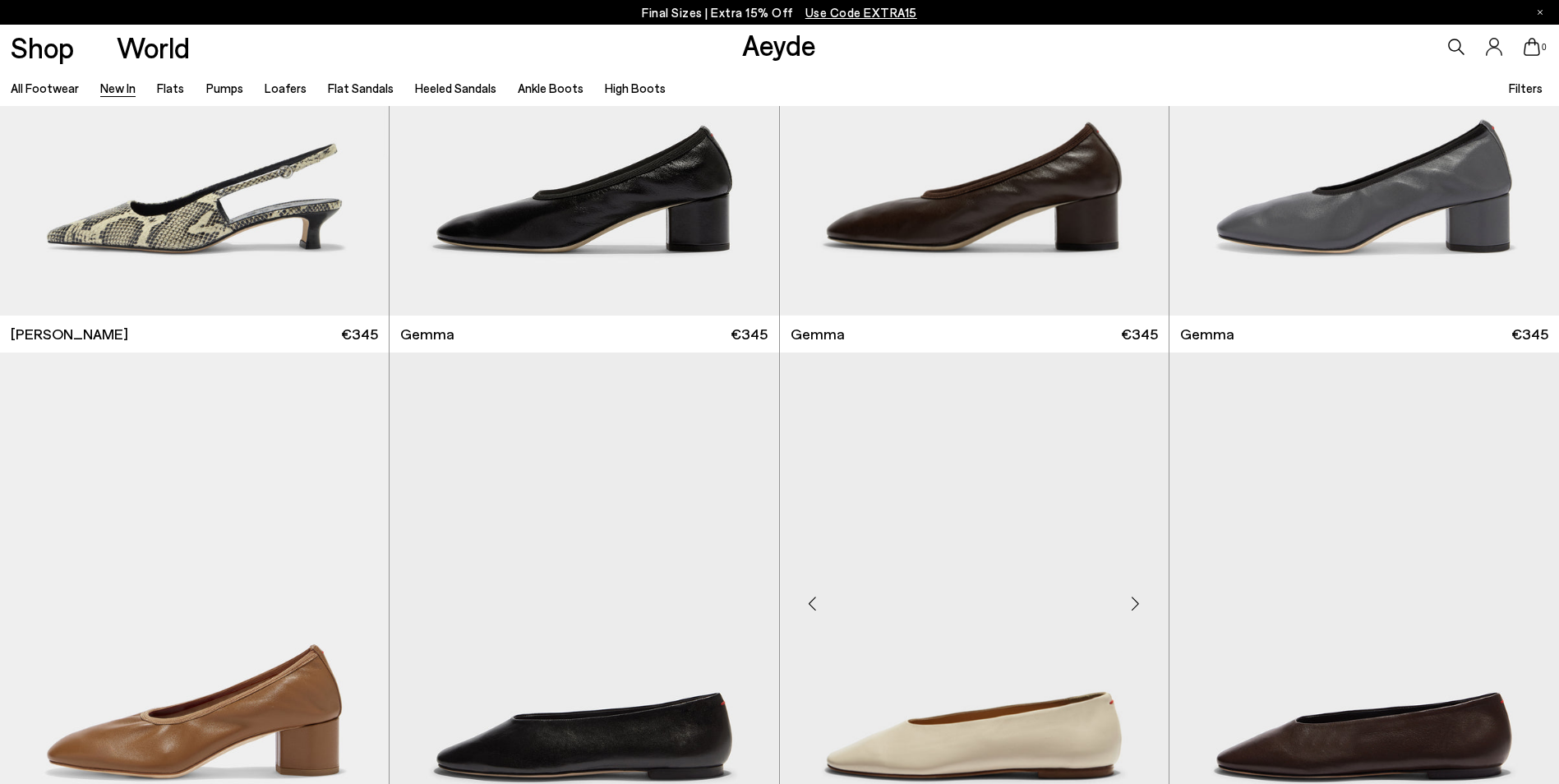
scroll to position [11254, 0]
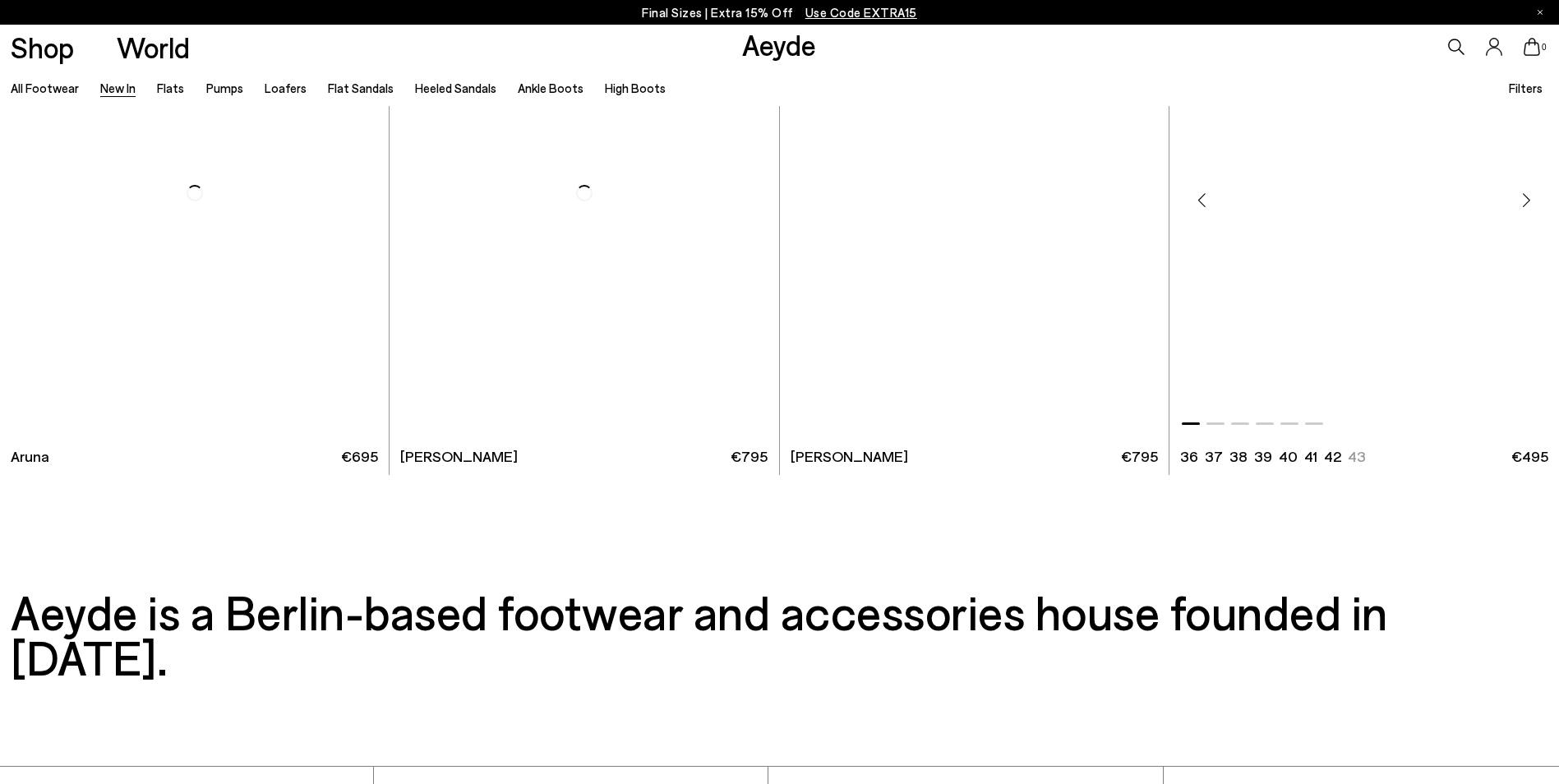
scroll to position [17414, 0]
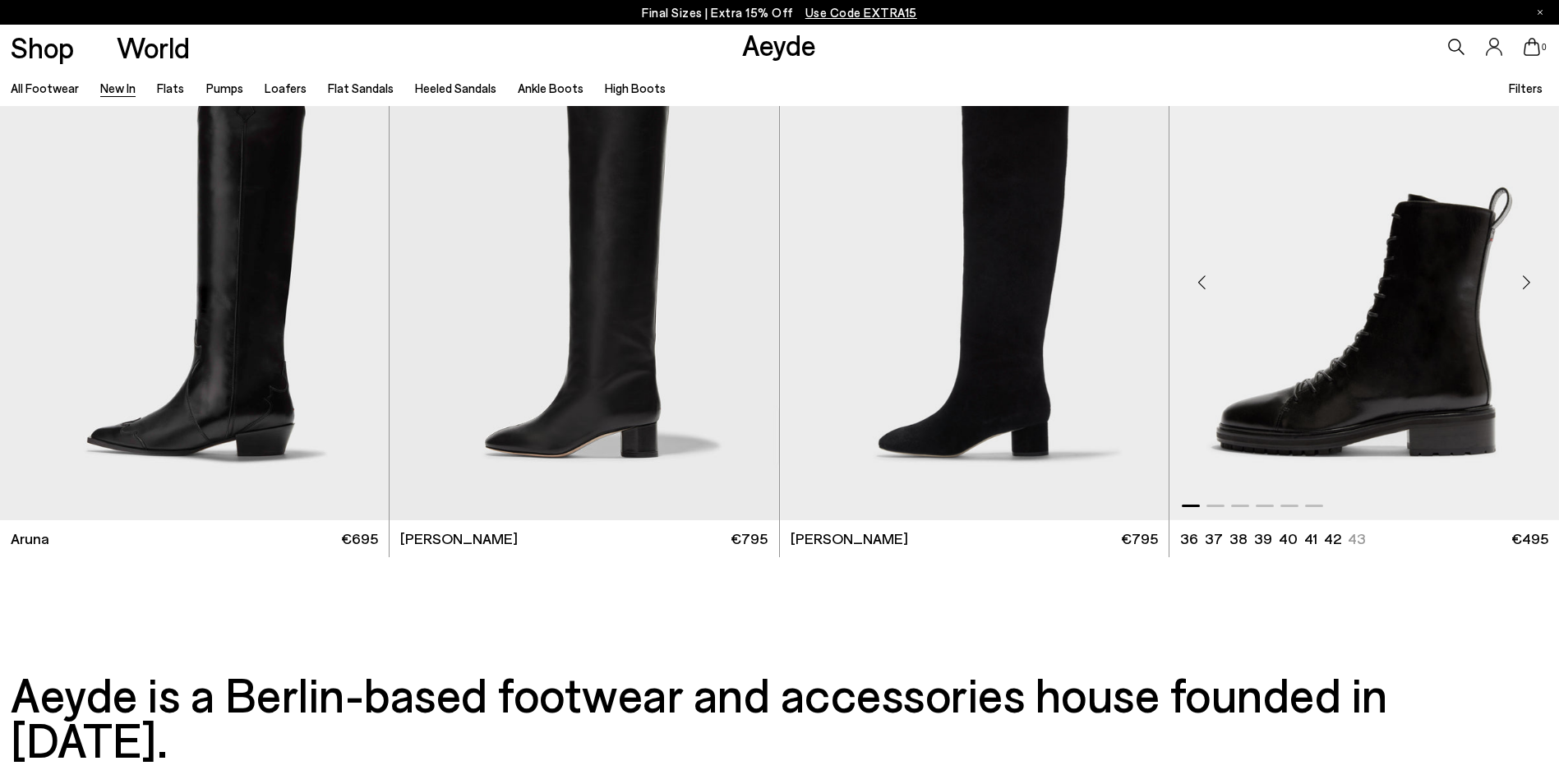
click at [1340, 402] on img "1 / 6" at bounding box center [1364, 275] width 389 height 489
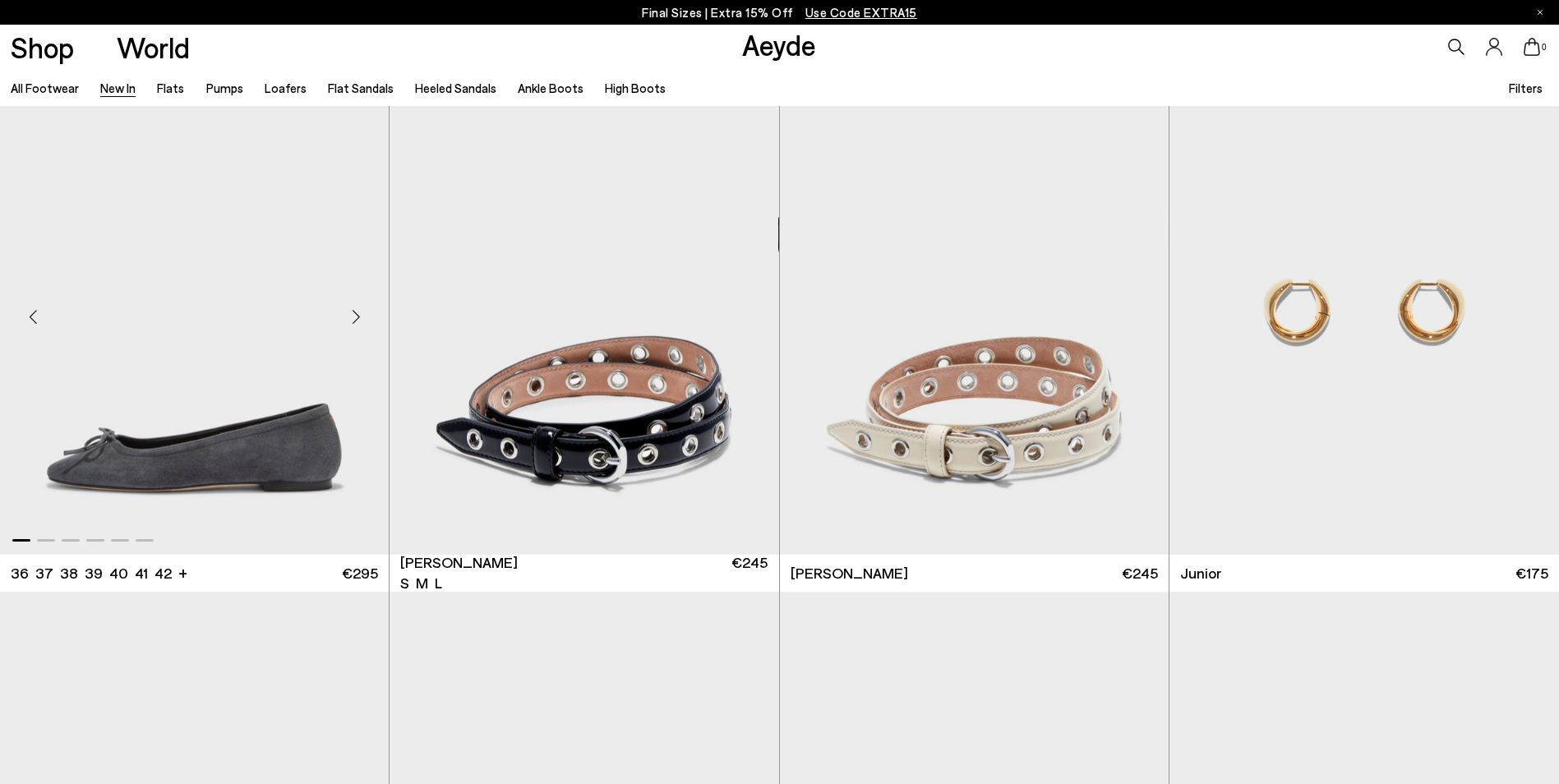
scroll to position [12650, 0]
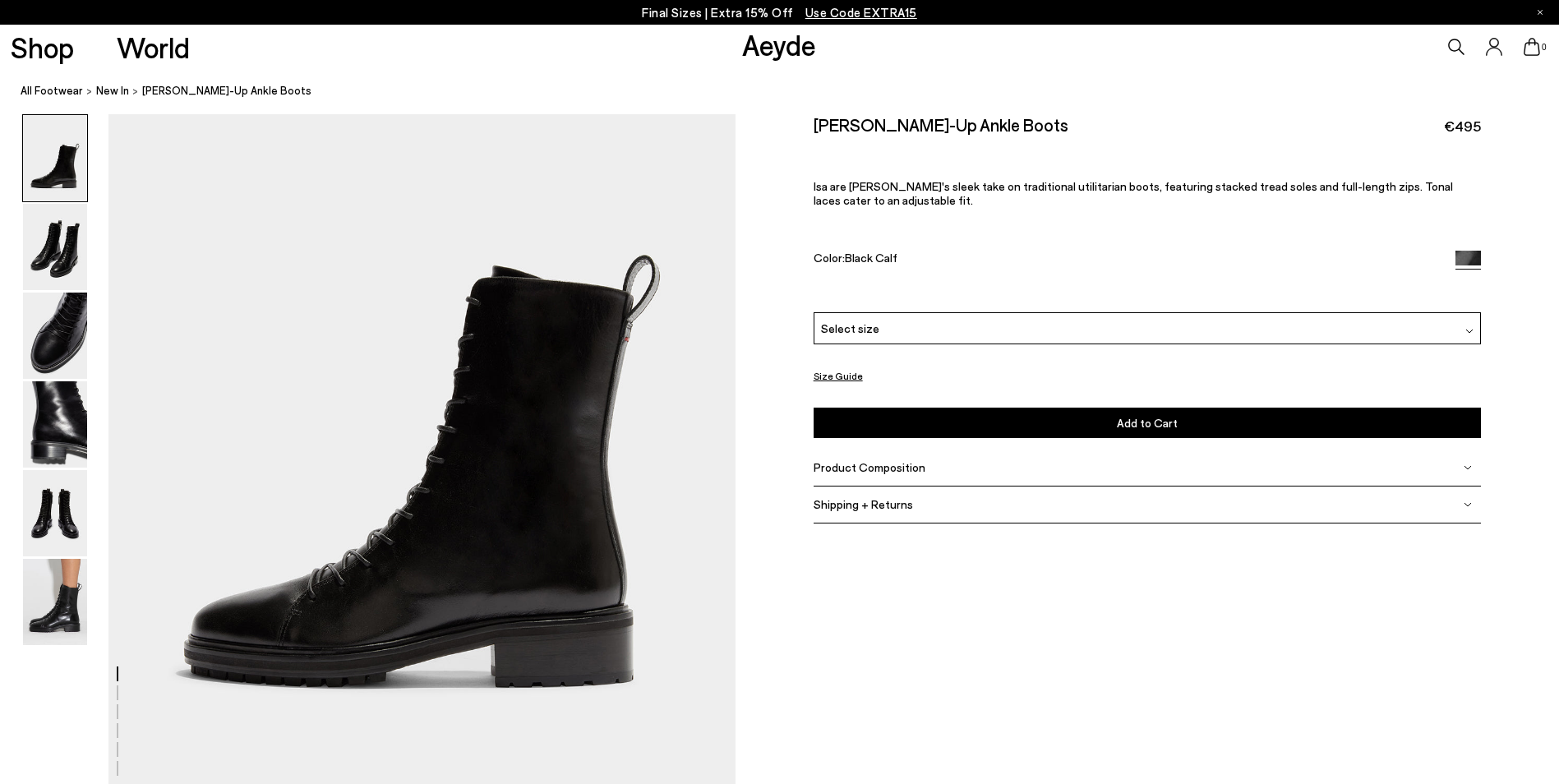
scroll to position [164, 0]
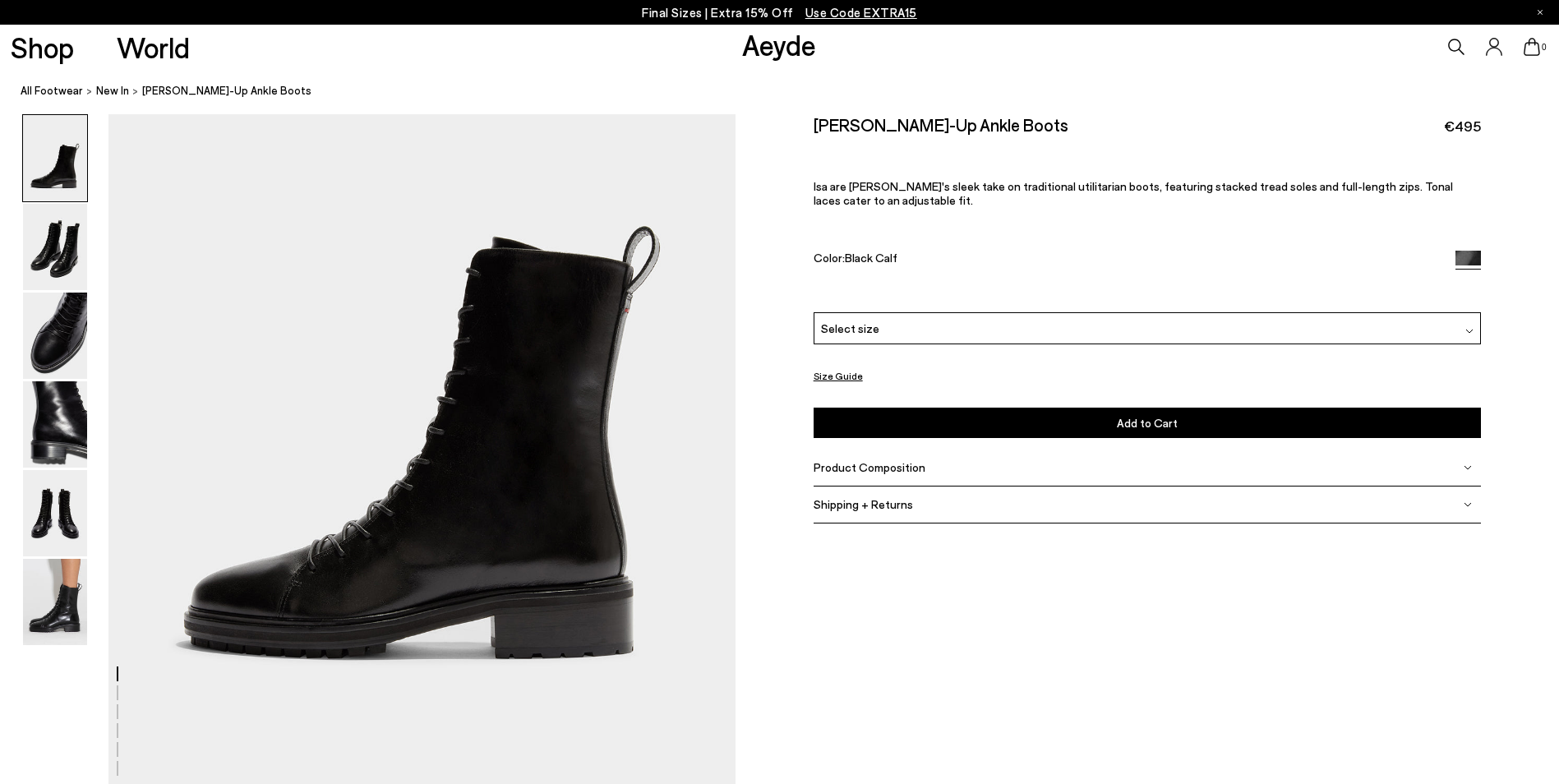
click at [919, 469] on div "Product Composition" at bounding box center [1147, 467] width 668 height 37
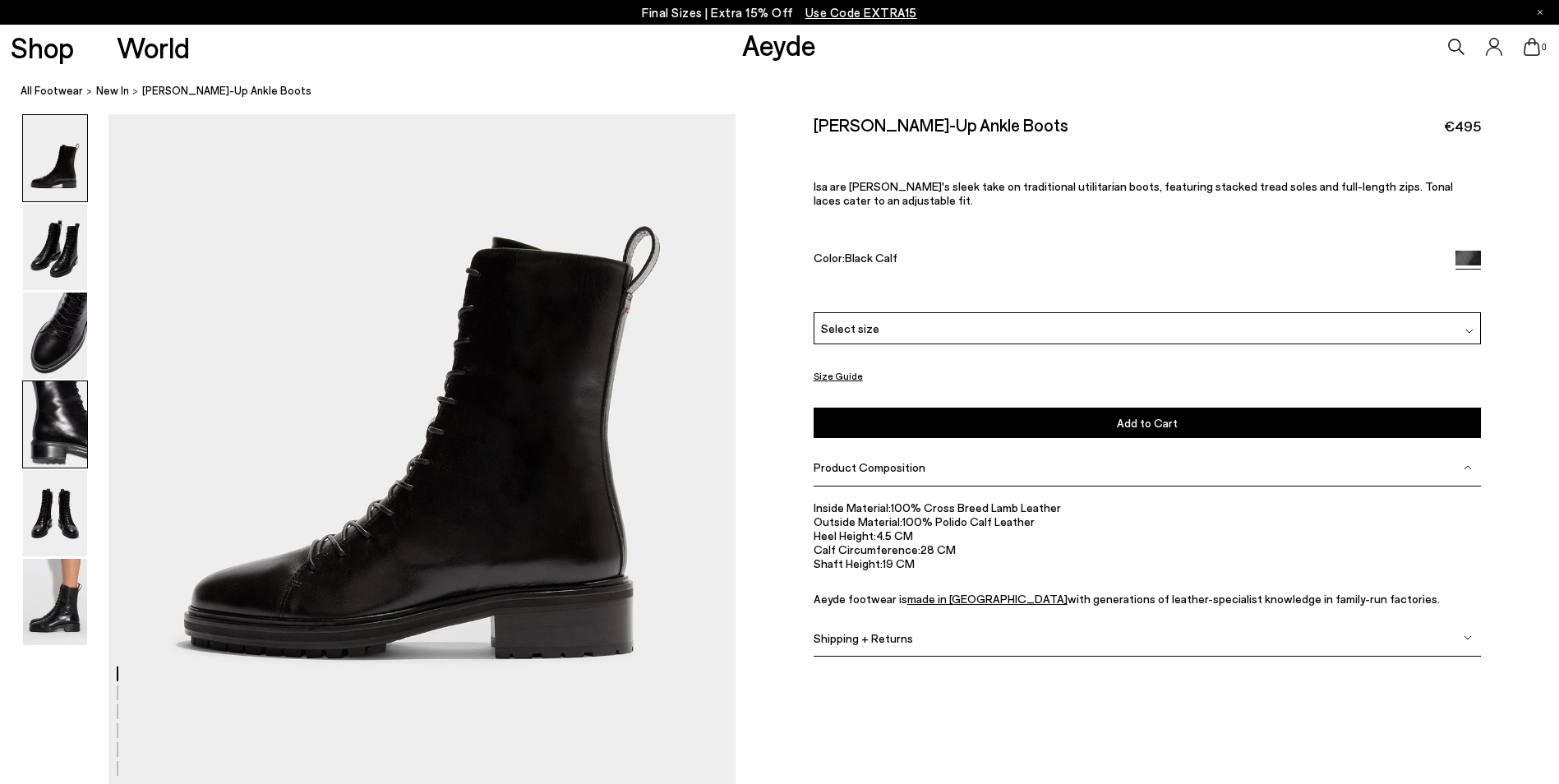
click at [79, 387] on img at bounding box center [55, 424] width 64 height 86
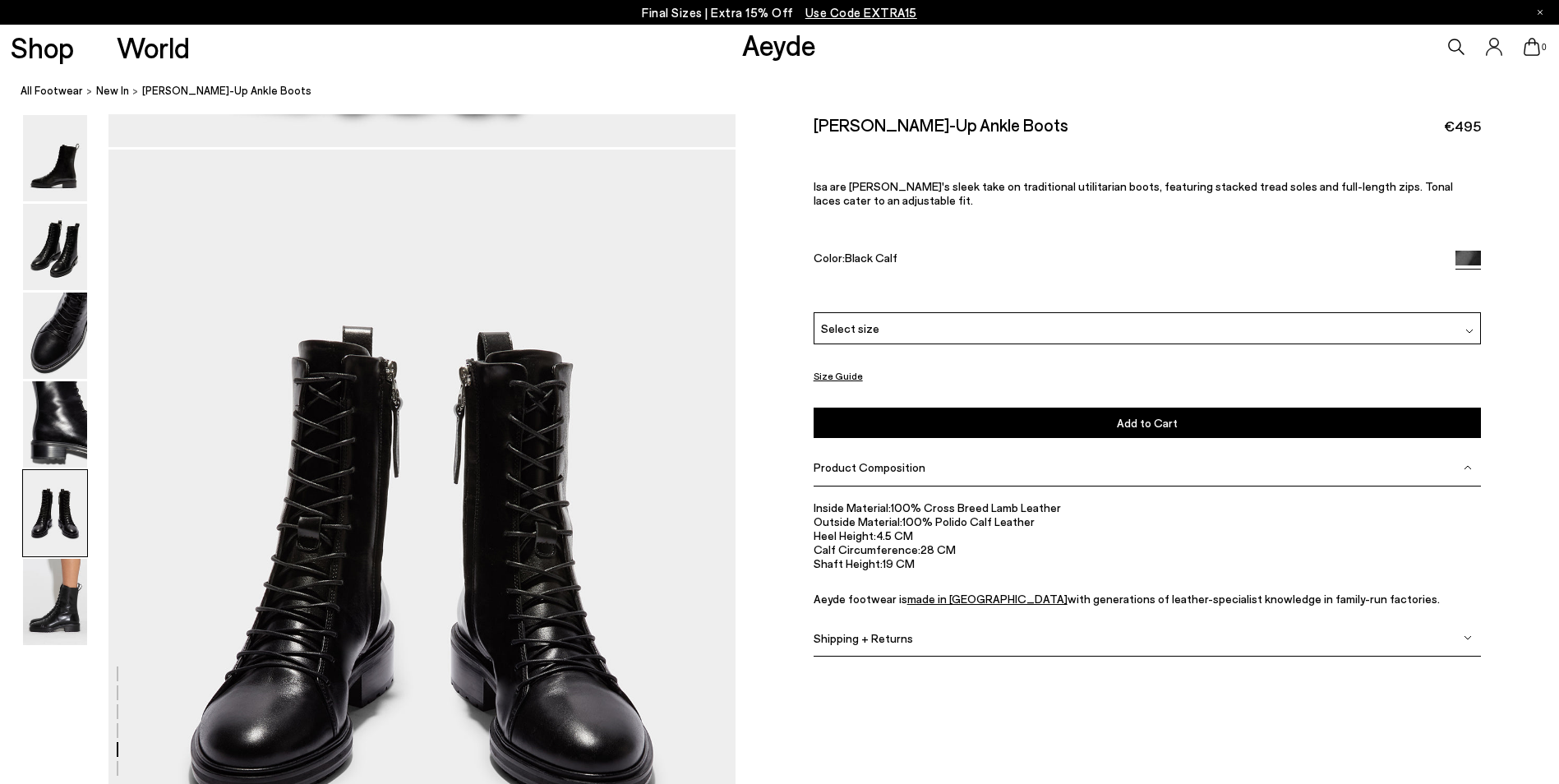
scroll to position [3172, 0]
